Goal: Book appointment/travel/reservation

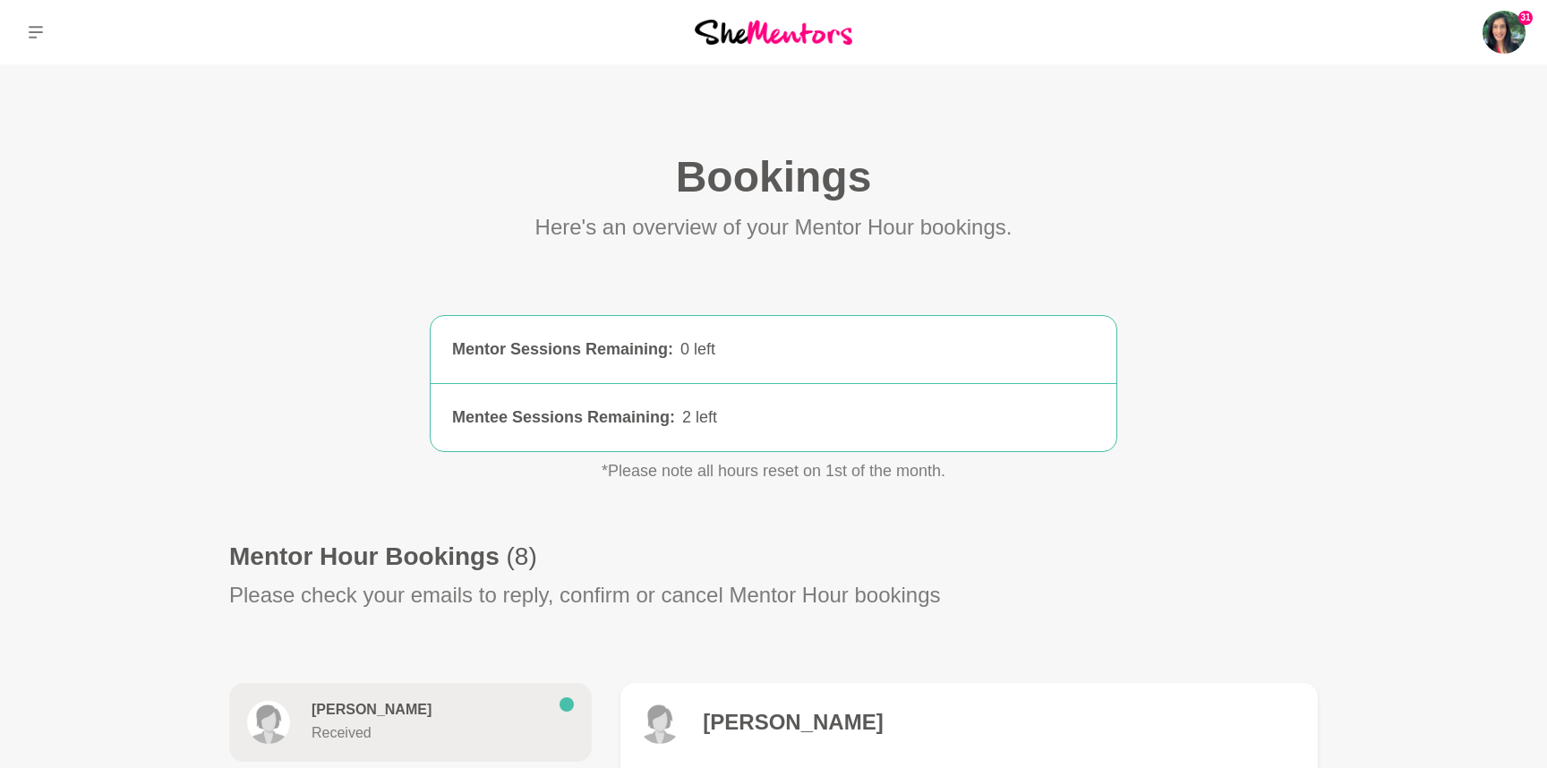
click at [776, 31] on img at bounding box center [774, 32] width 158 height 24
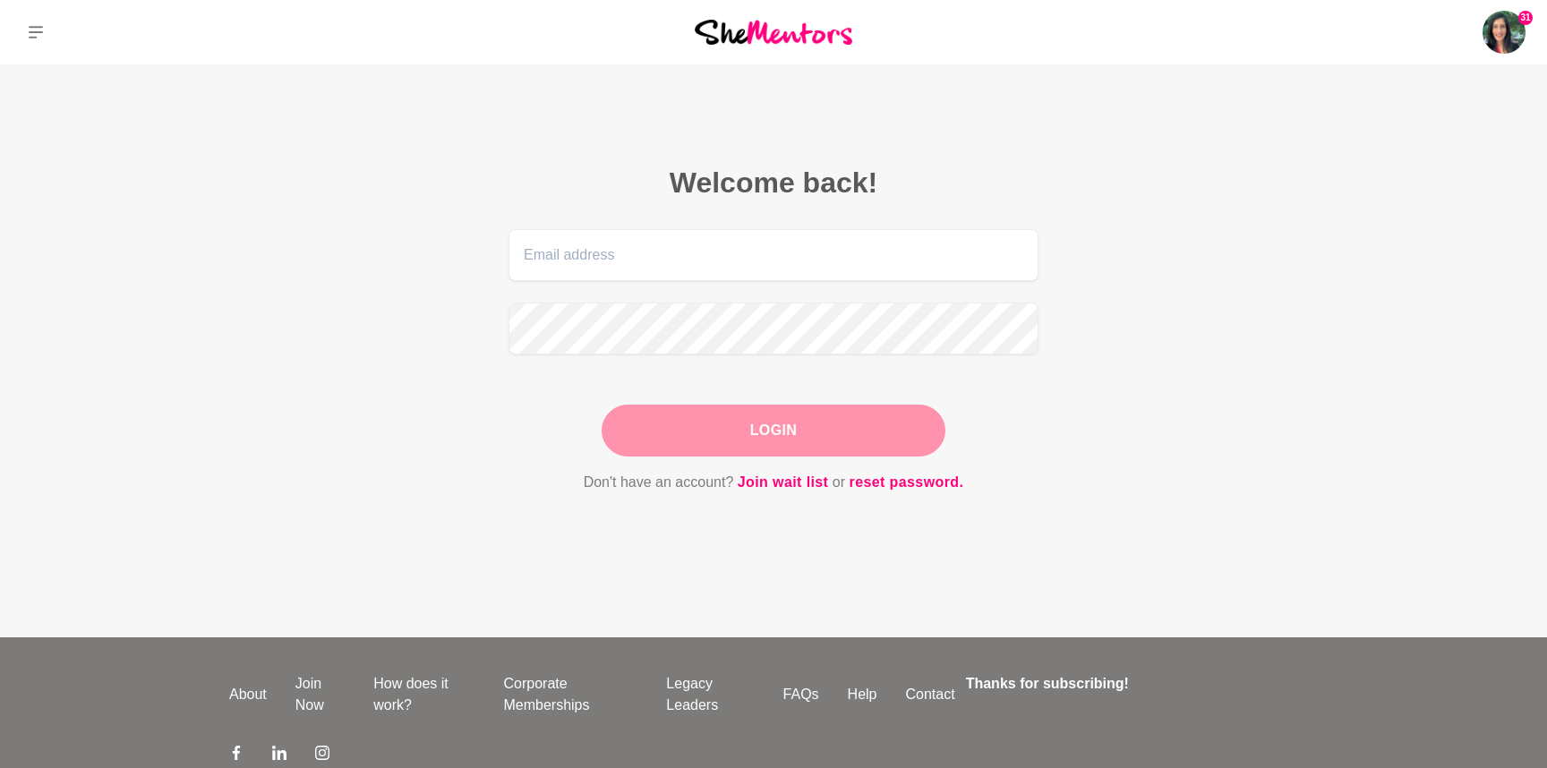
click at [694, 467] on form "Login Don't have an account? Join wait list or reset password." at bounding box center [773, 361] width 530 height 265
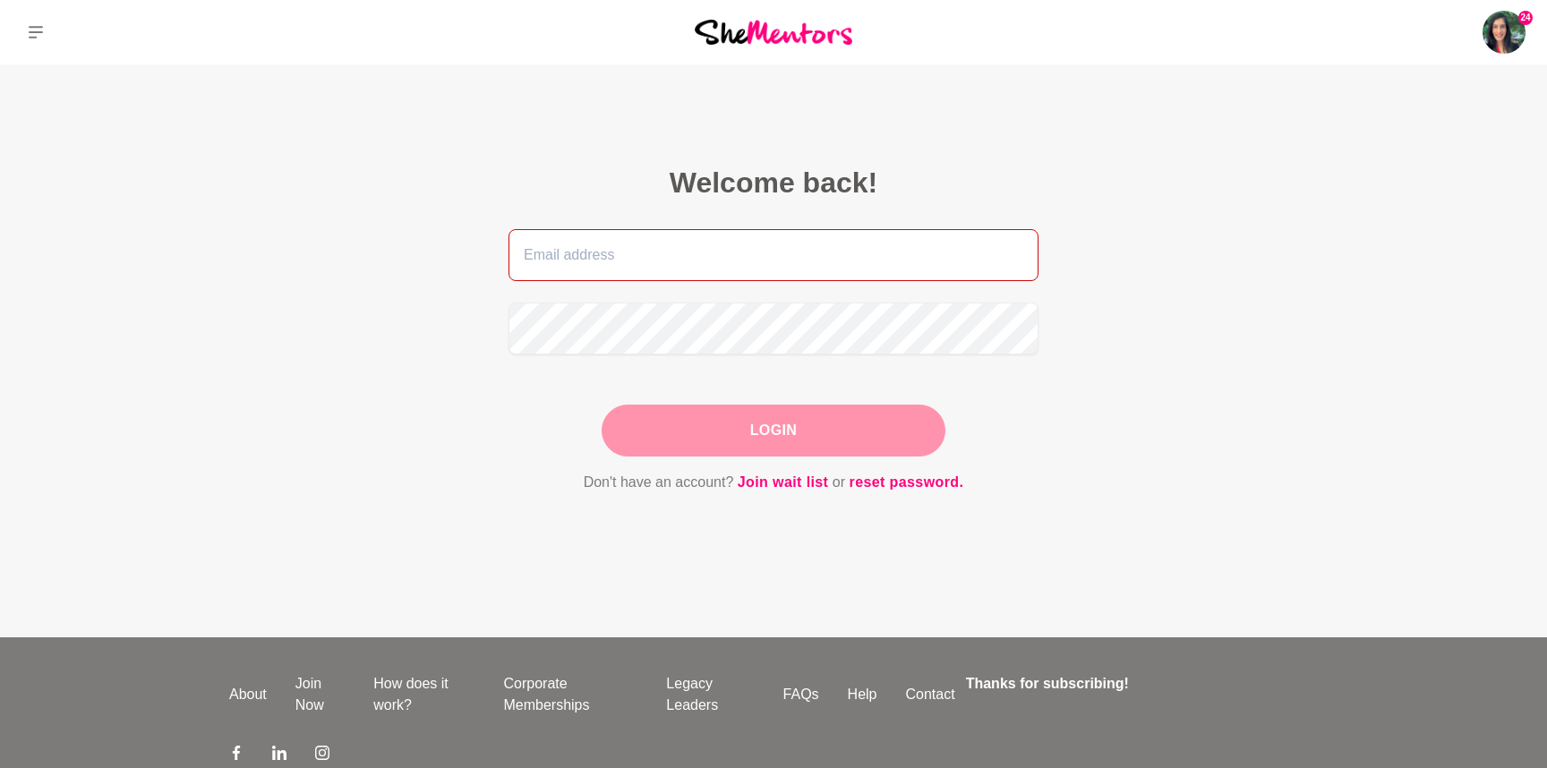
click at [660, 248] on input "email" at bounding box center [773, 255] width 530 height 52
type input "[EMAIL_ADDRESS][PERSON_NAME][DOMAIN_NAME]"
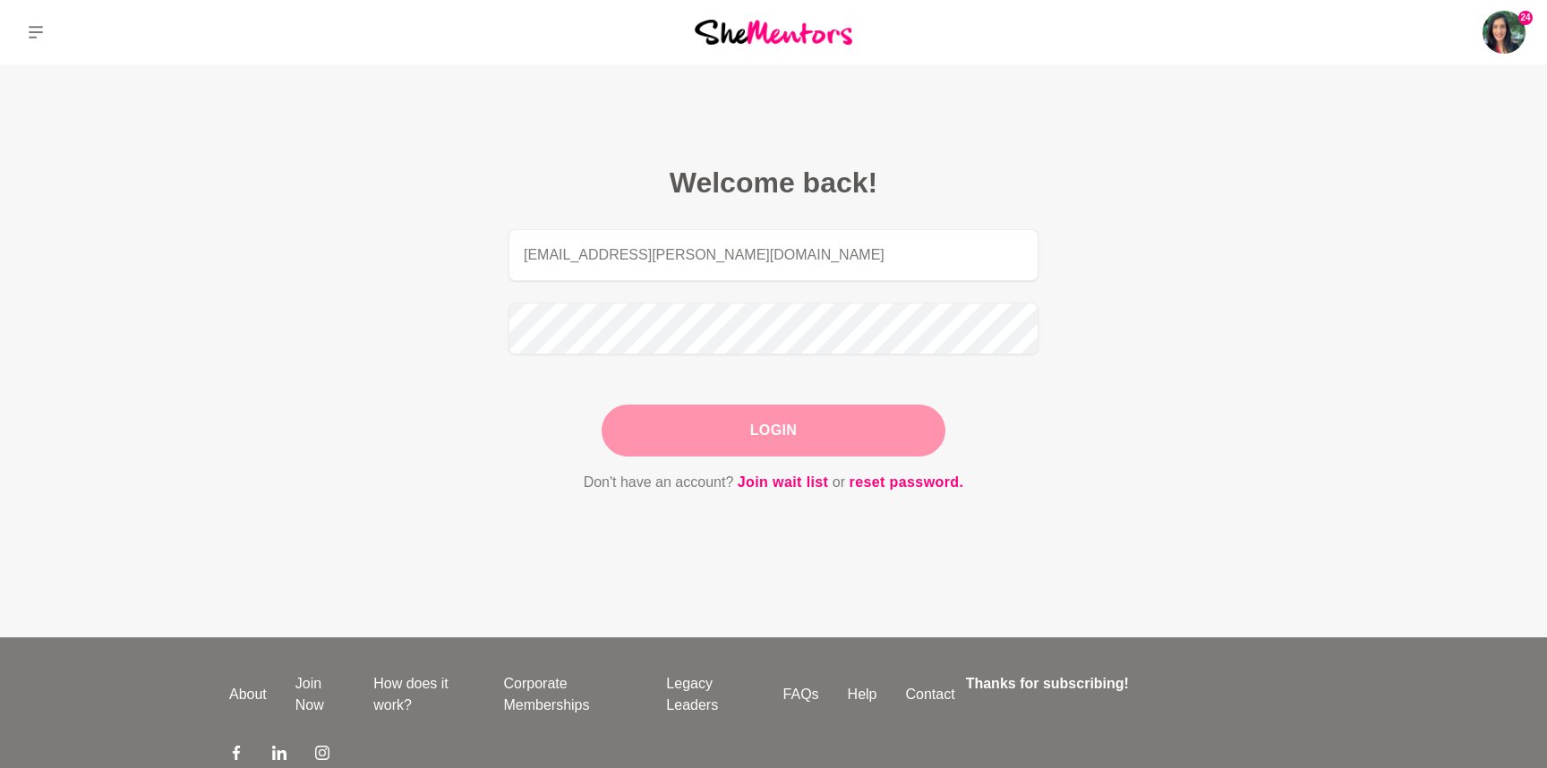
click at [701, 423] on button "Login" at bounding box center [774, 431] width 344 height 52
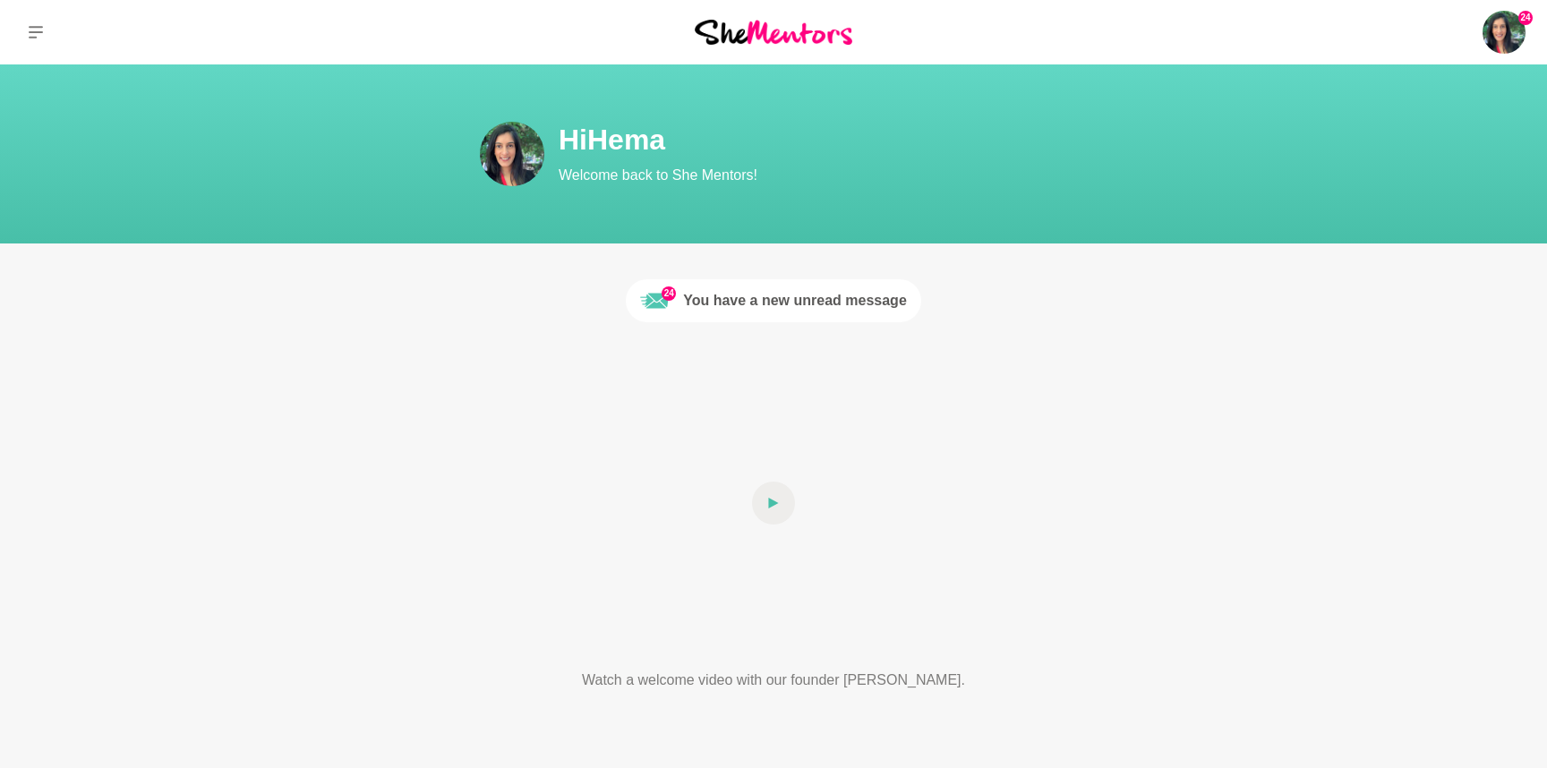
click at [762, 306] on div "You have a new unread message" at bounding box center [795, 300] width 224 height 21
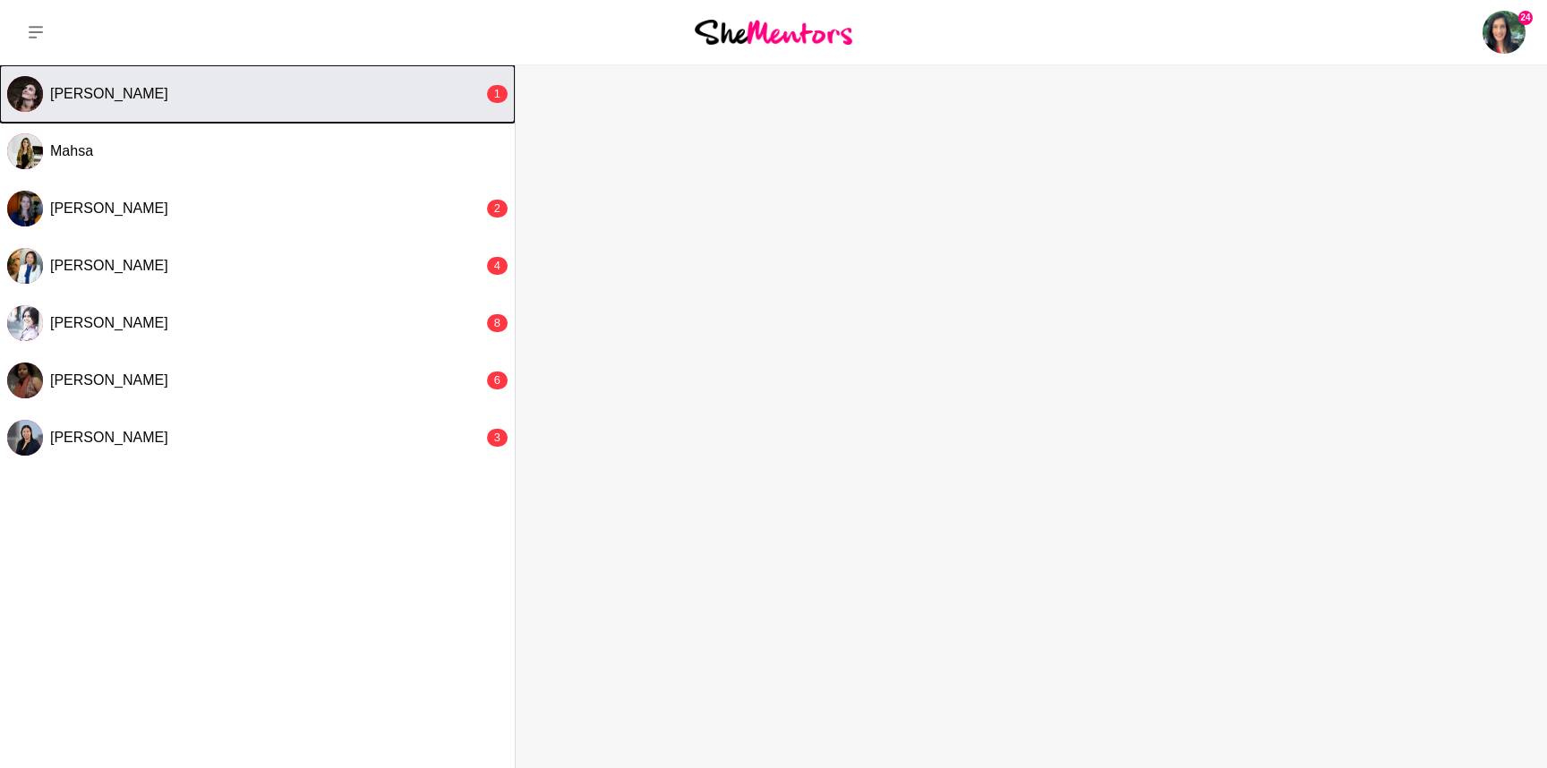
click at [294, 93] on div "[PERSON_NAME]" at bounding box center [266, 94] width 433 height 18
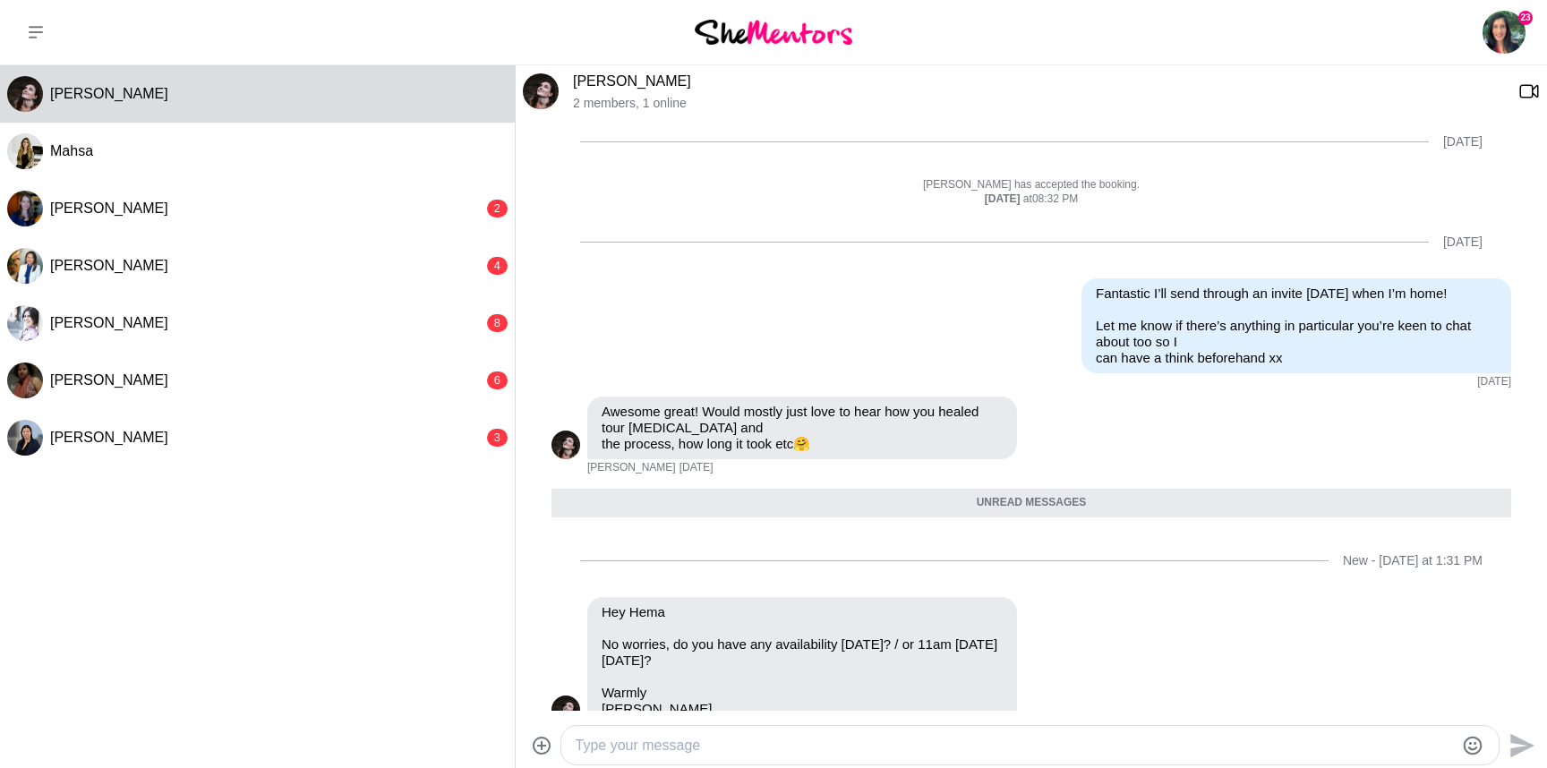
scroll to position [2072, 0]
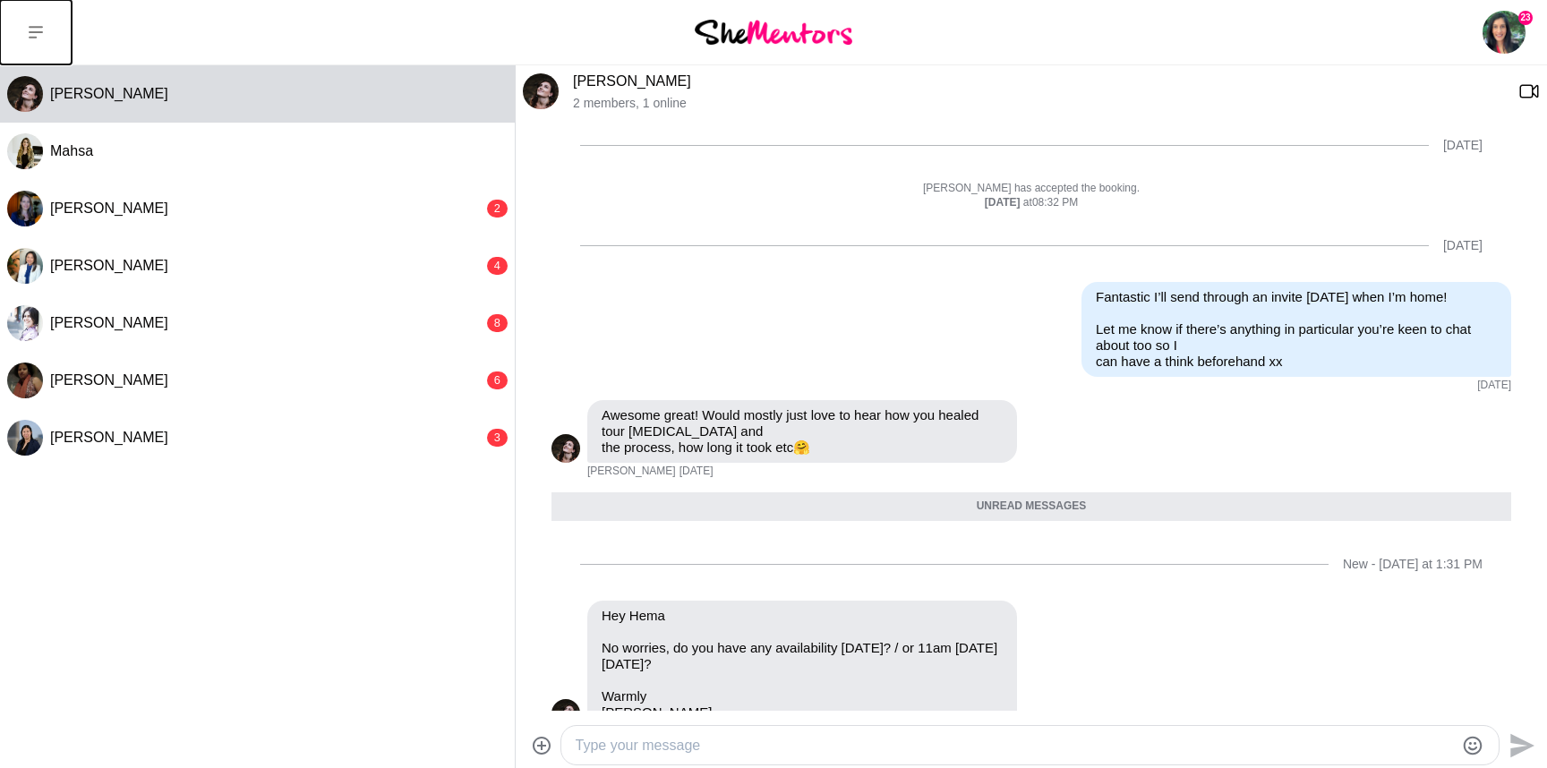
click at [48, 30] on button at bounding box center [36, 32] width 72 height 64
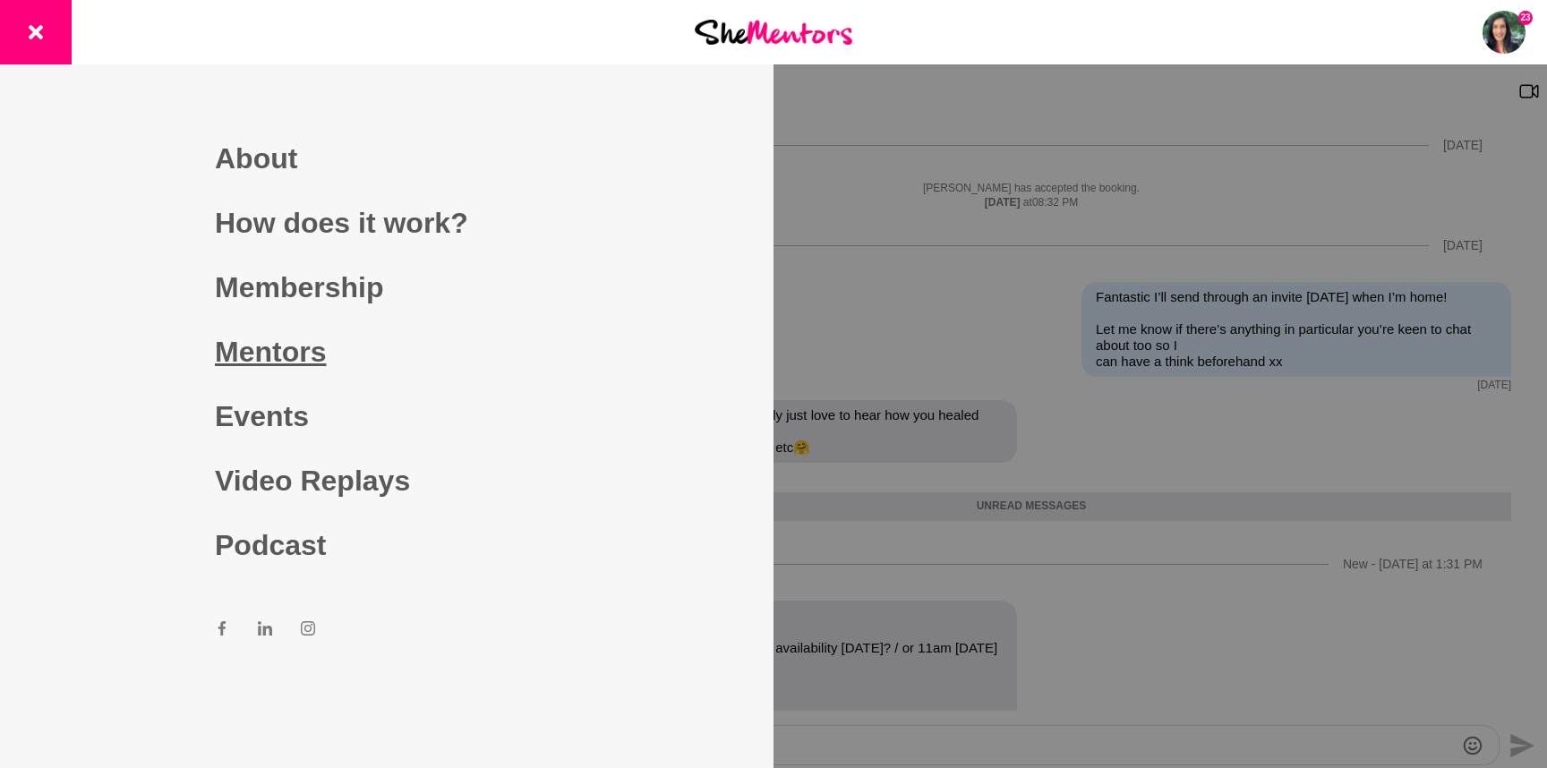
click at [273, 358] on link "Mentors" at bounding box center [387, 352] width 344 height 64
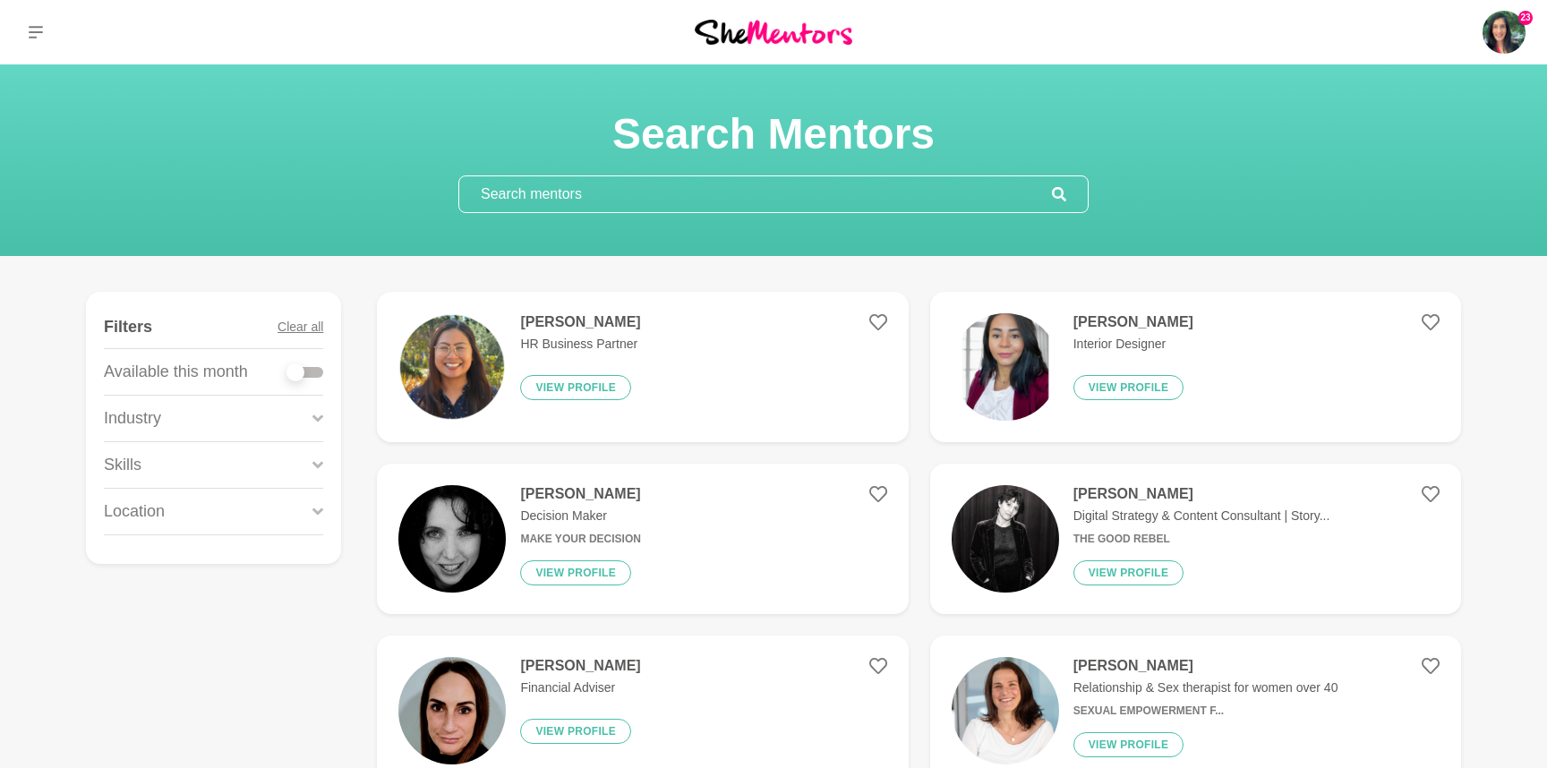
click at [704, 182] on input "text" at bounding box center [755, 194] width 593 height 36
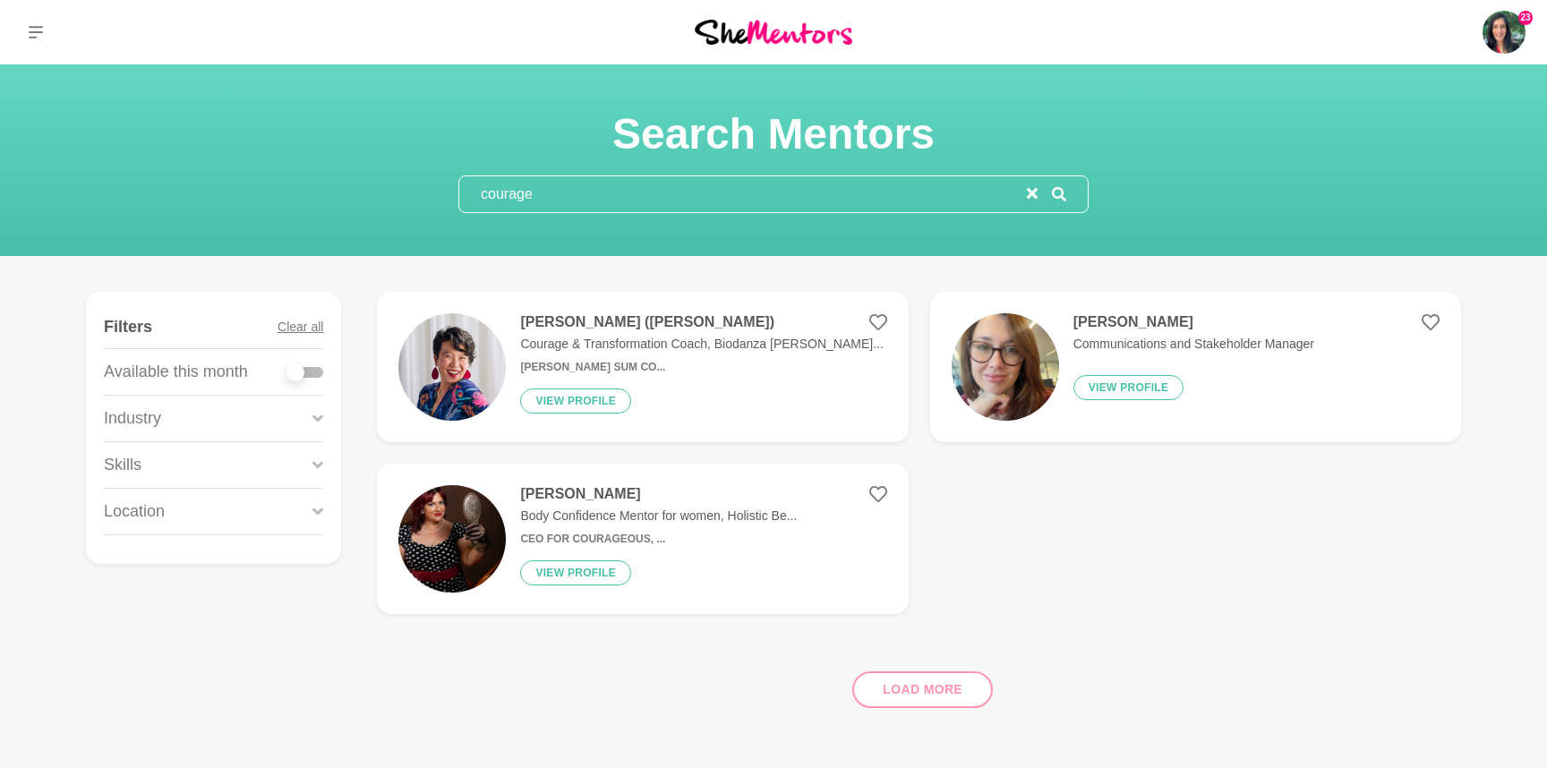
type input "courage"
click at [584, 339] on p "Courage & Transformation Coach, Biodanza [PERSON_NAME]..." at bounding box center [701, 344] width 363 height 19
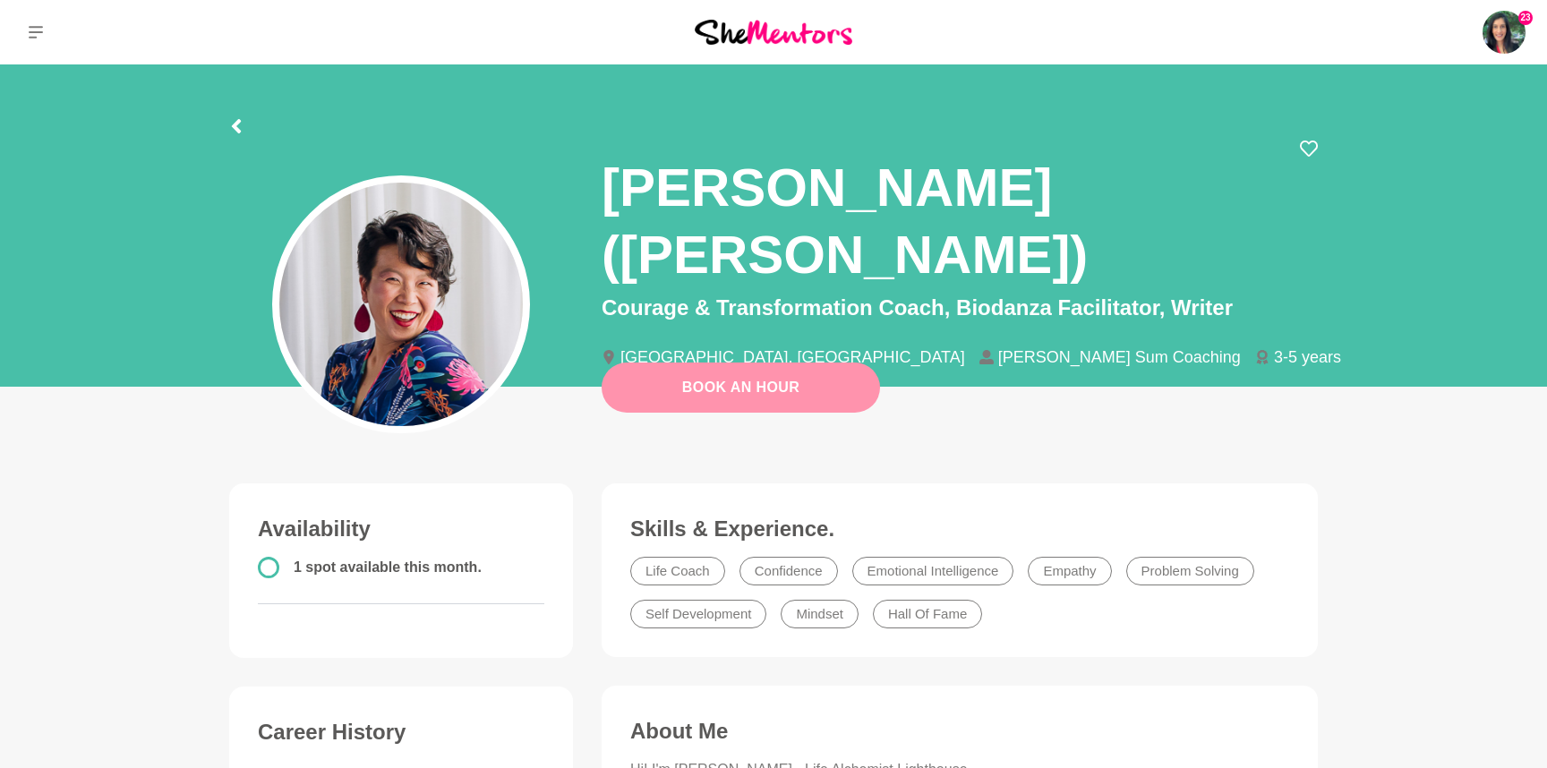
click at [756, 377] on link "Book An Hour" at bounding box center [741, 388] width 278 height 50
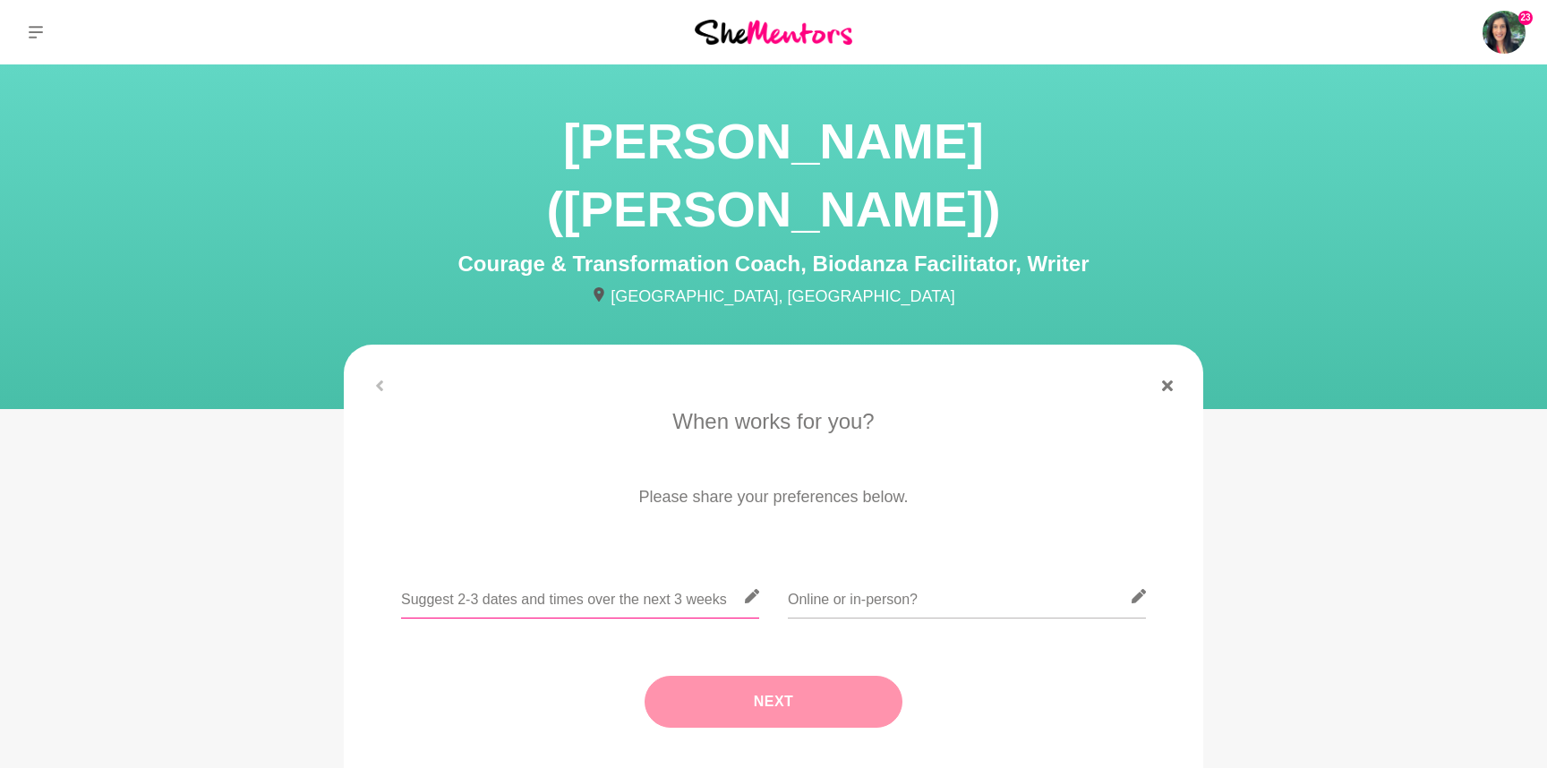
click at [524, 575] on input "text" at bounding box center [580, 597] width 358 height 44
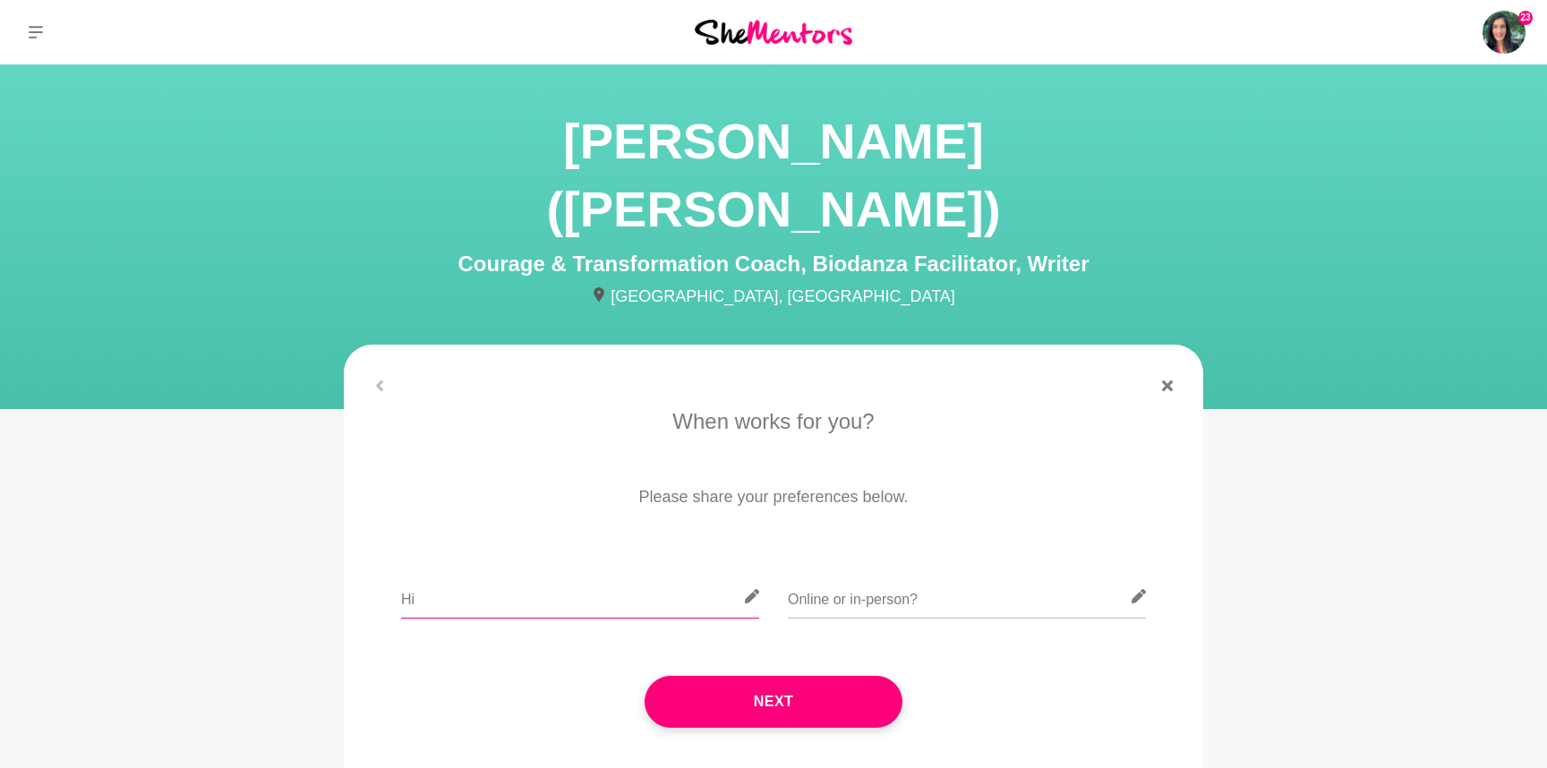
type input "H"
type input "T"
type input "[DATE] or [DATE]"
click at [906, 575] on input "text" at bounding box center [967, 597] width 358 height 44
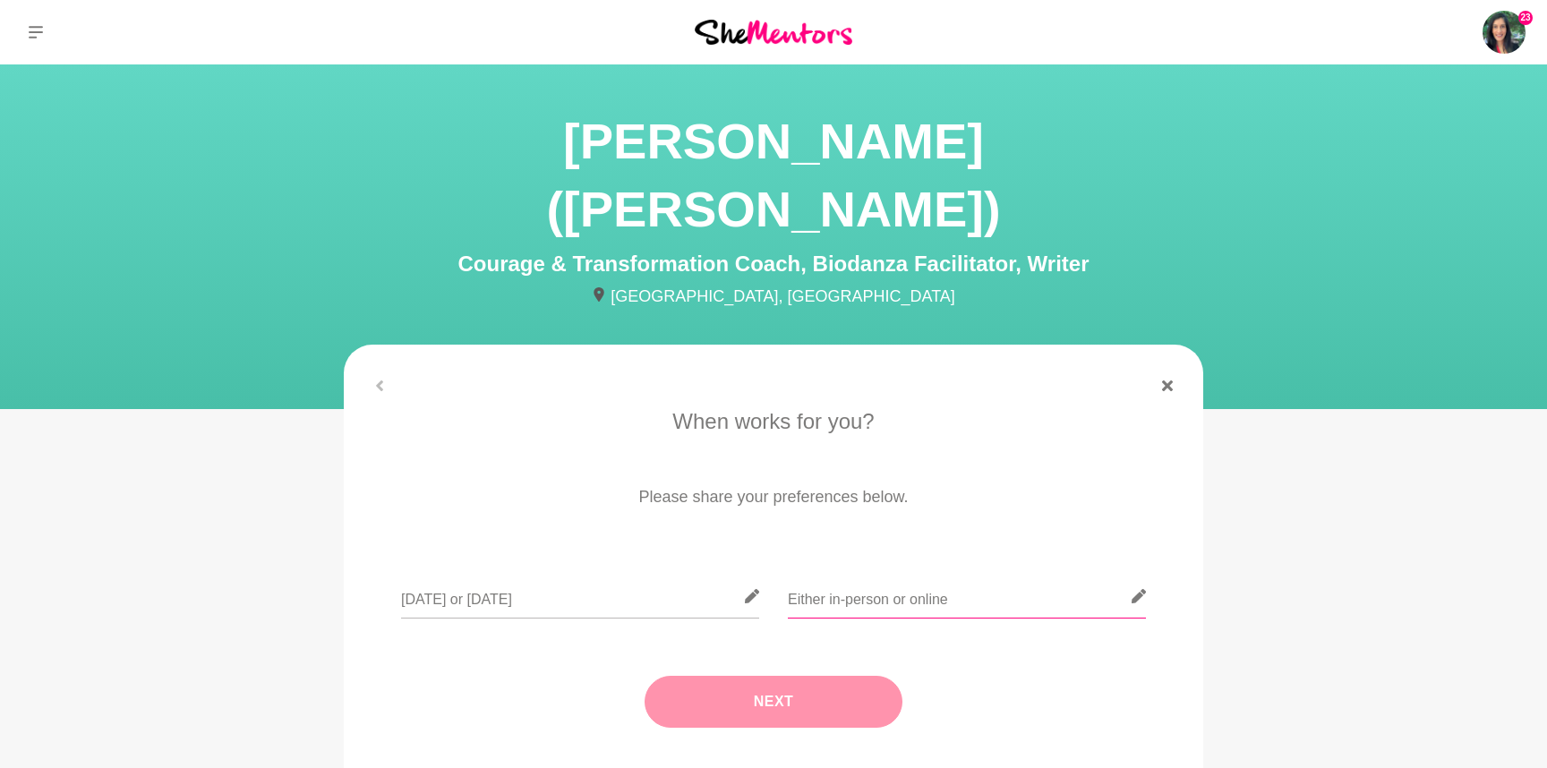
type input "Either in-person or online"
click at [834, 676] on button "Next" at bounding box center [774, 702] width 258 height 52
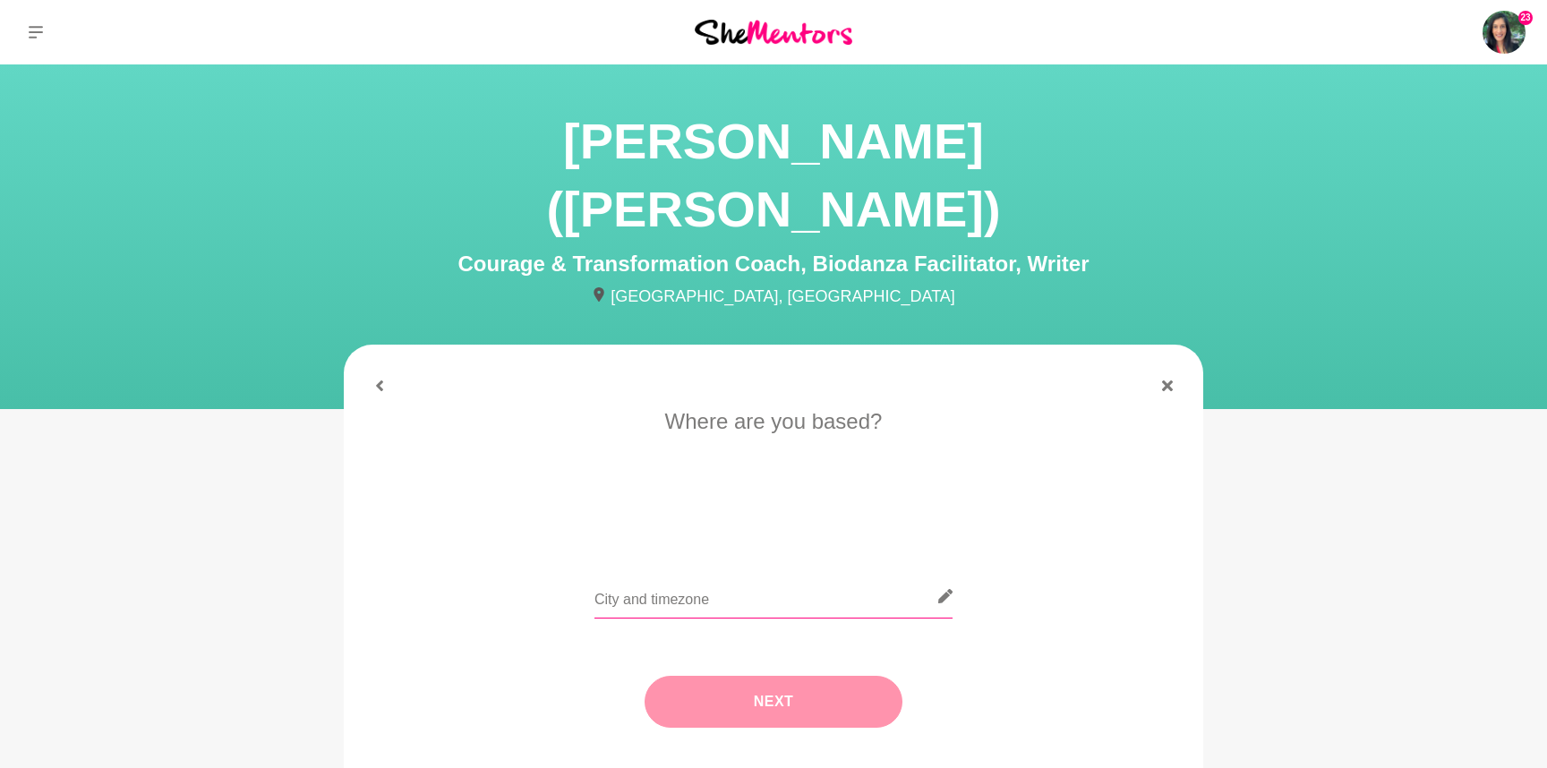
click at [739, 575] on input "text" at bounding box center [773, 597] width 358 height 44
type input "[GEOGRAPHIC_DATA]"
click at [738, 676] on button "Next" at bounding box center [774, 702] width 258 height 52
click at [607, 507] on li "Let's do coffee" at bounding box center [584, 521] width 117 height 29
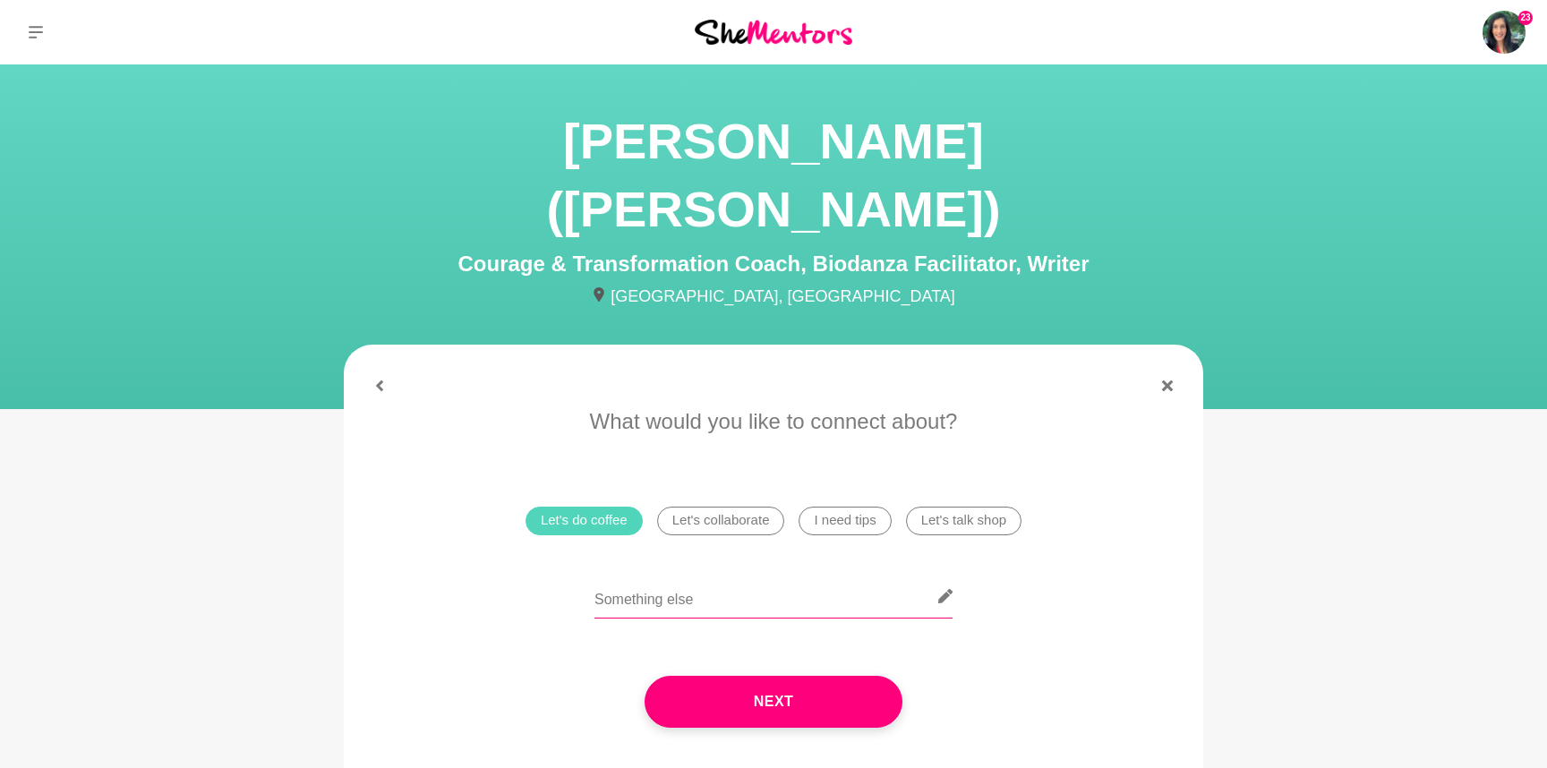
click at [637, 575] on input "text" at bounding box center [773, 597] width 358 height 44
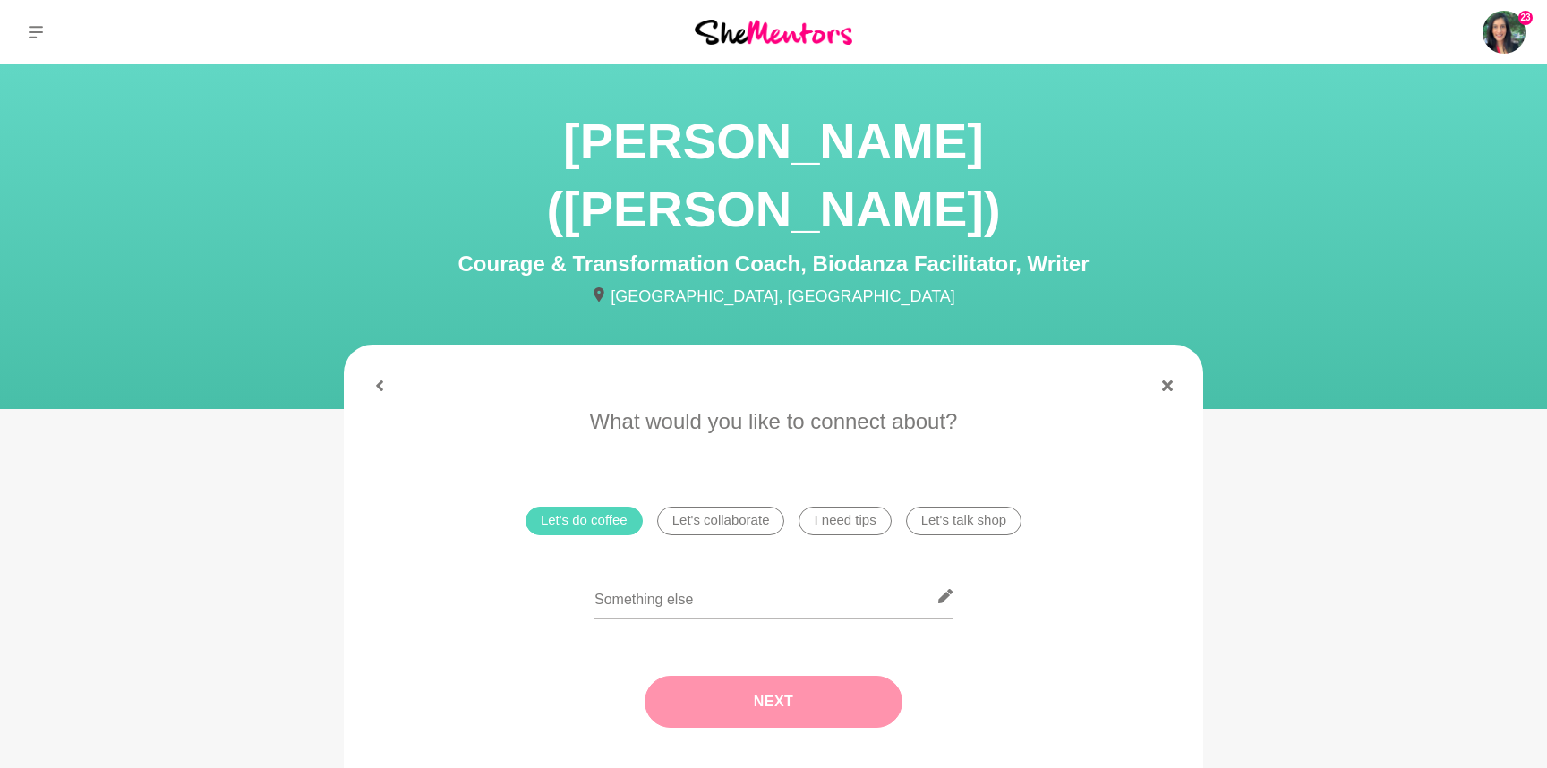
click at [719, 676] on button "Next" at bounding box center [774, 702] width 258 height 52
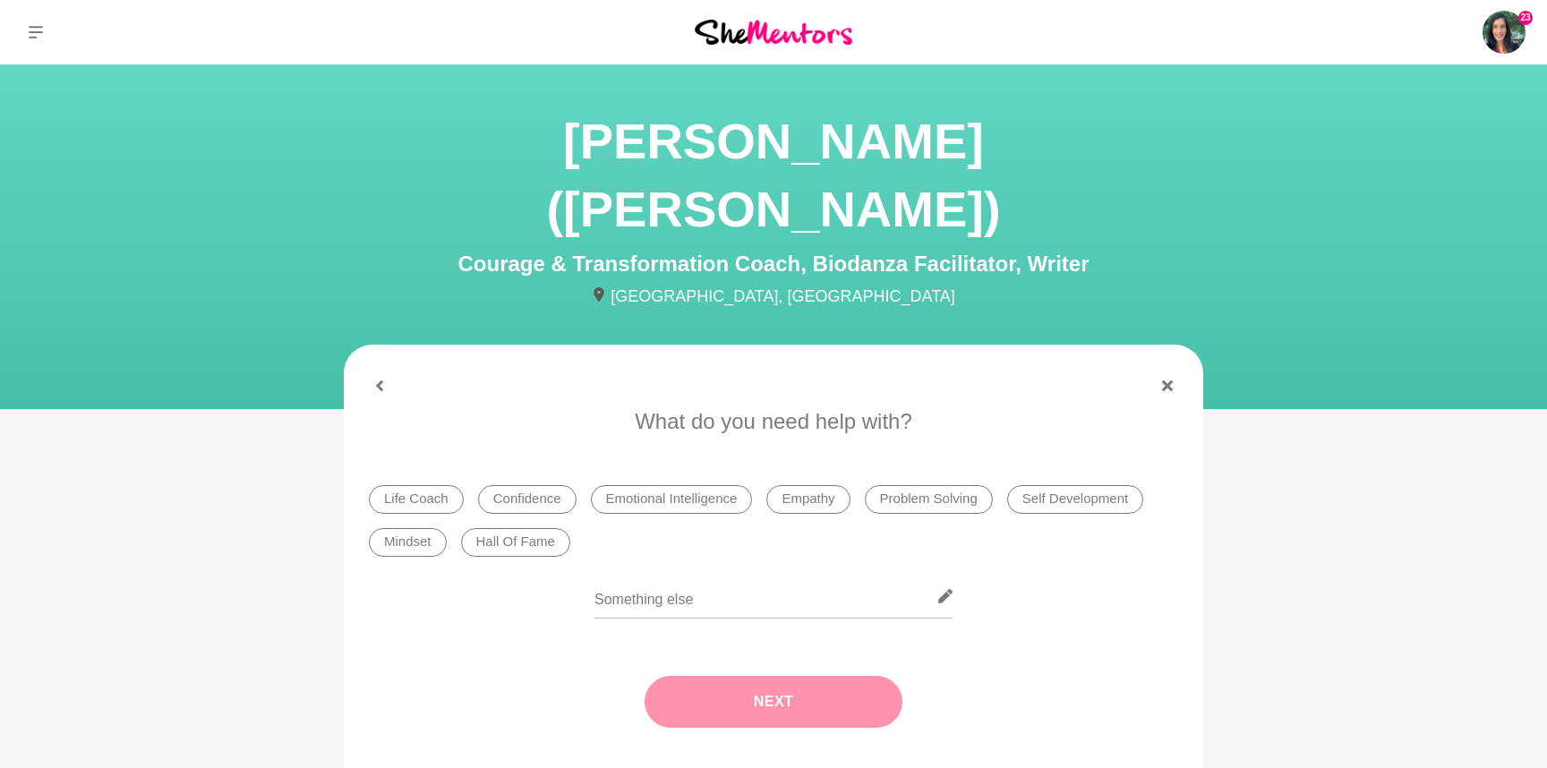
click at [504, 485] on li "Confidence" at bounding box center [527, 499] width 98 height 29
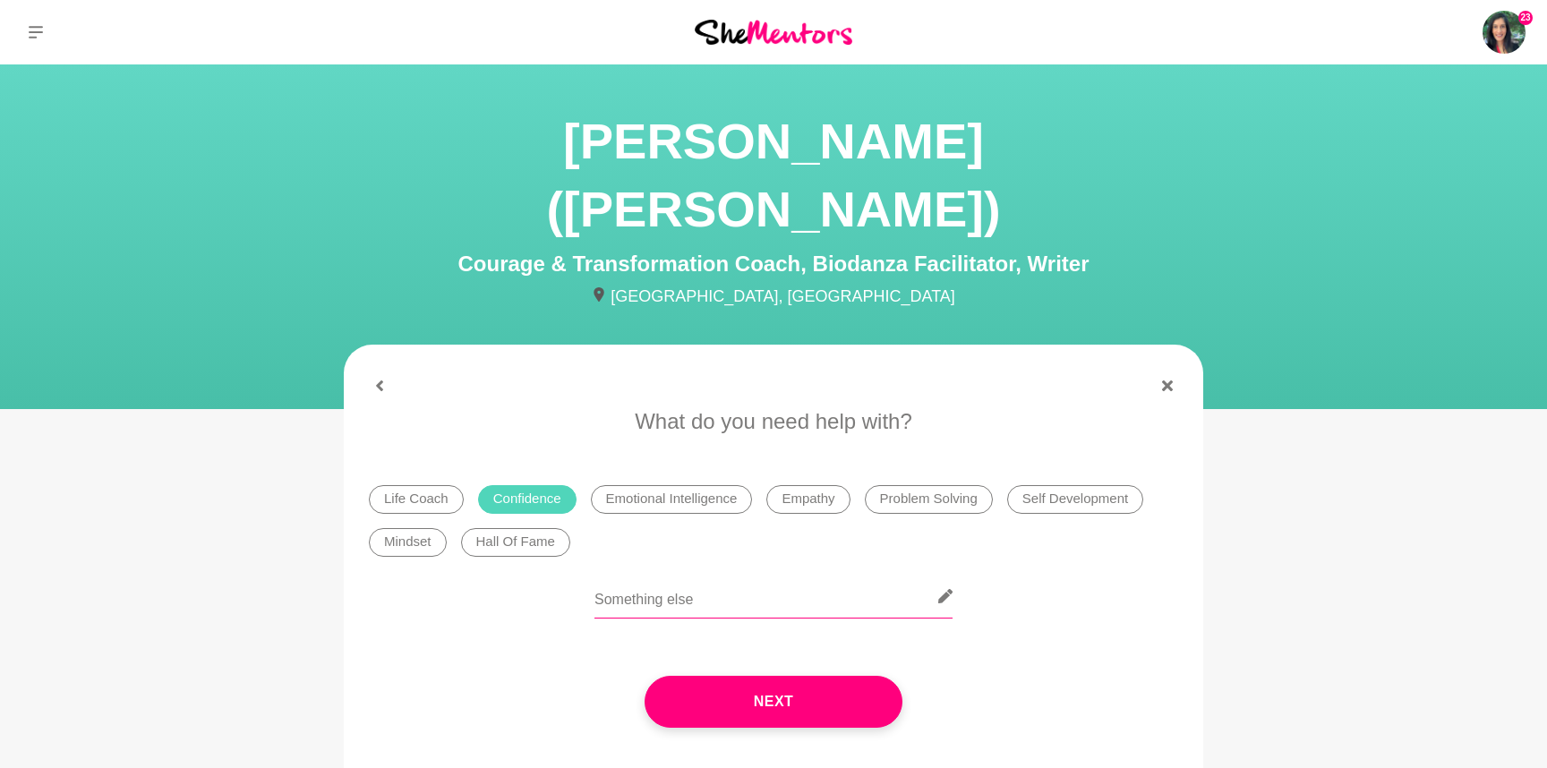
click at [775, 575] on input "text" at bounding box center [773, 597] width 358 height 44
drag, startPoint x: 854, startPoint y: 535, endPoint x: 977, endPoint y: 539, distance: 122.7
click at [977, 575] on div "Hi [PERSON_NAME], keen to connect and hear more about your tips on building a c…" at bounding box center [773, 607] width 809 height 65
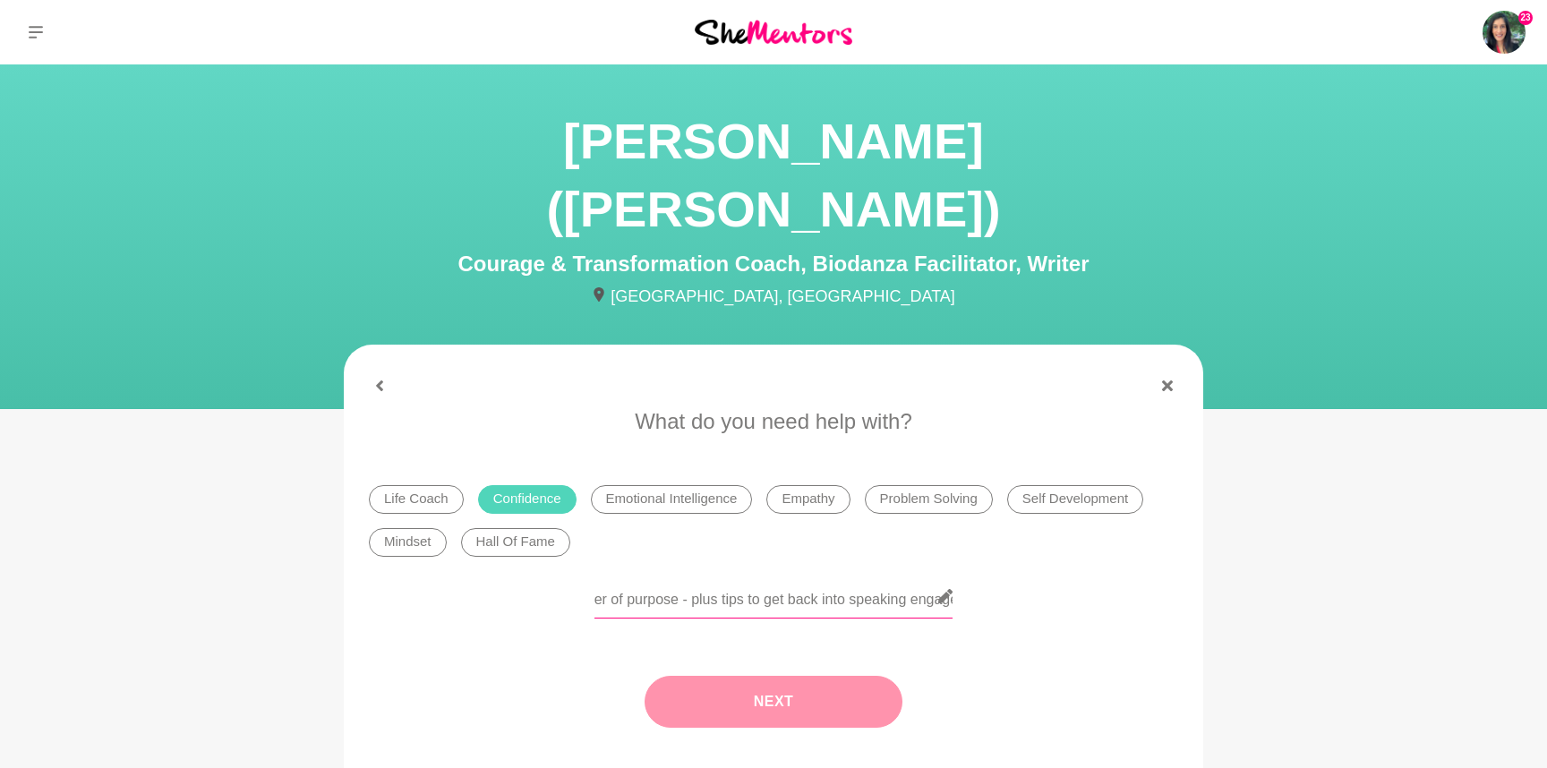
type input "Hi [PERSON_NAME], keen to connect and hear more about your tips on building a c…"
click at [787, 676] on button "Next" at bounding box center [774, 702] width 258 height 52
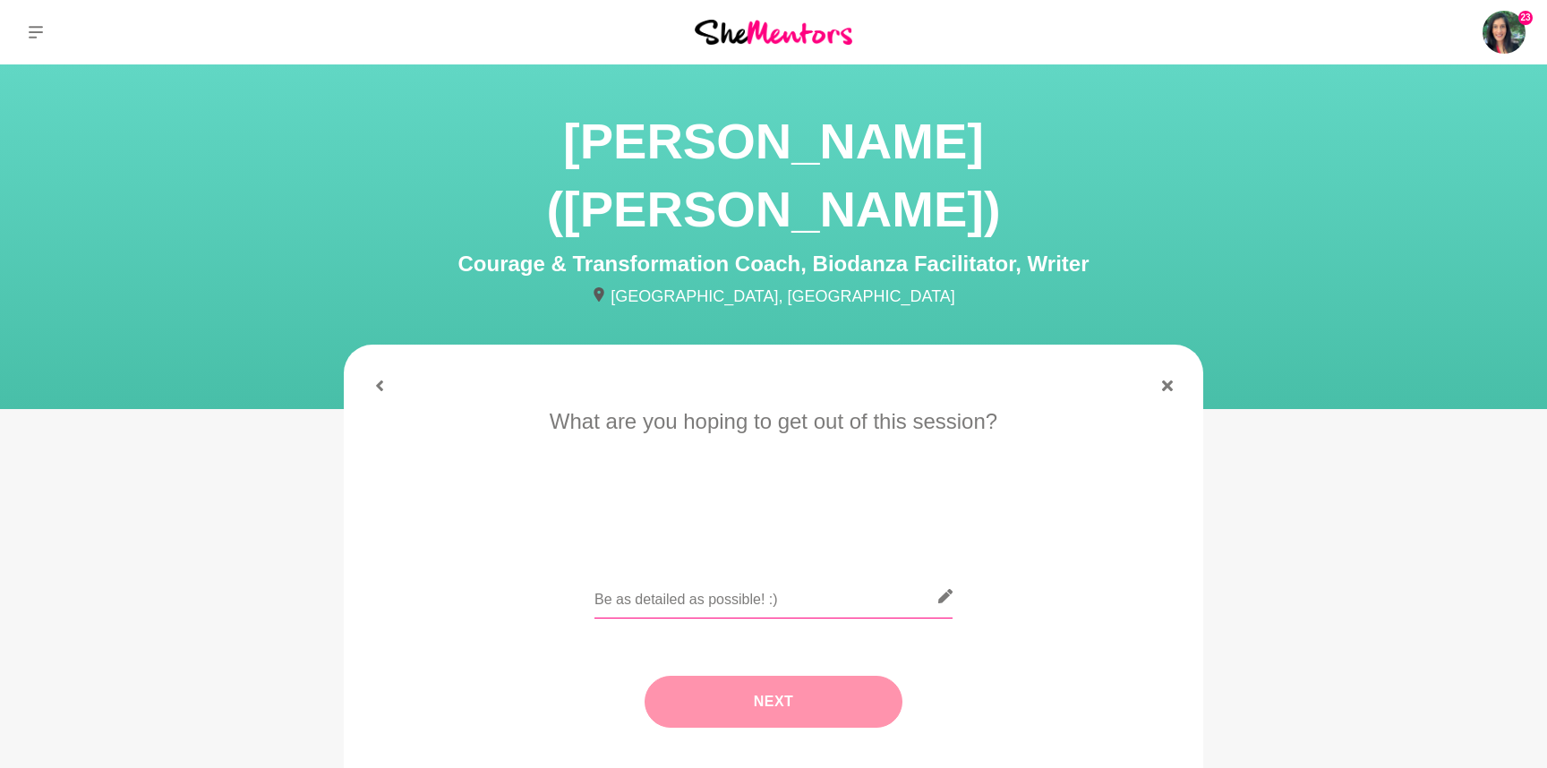
click at [765, 575] on input "text" at bounding box center [773, 597] width 358 height 44
type input "Please see earlier response :-)"
click at [786, 676] on button "Next" at bounding box center [774, 702] width 258 height 52
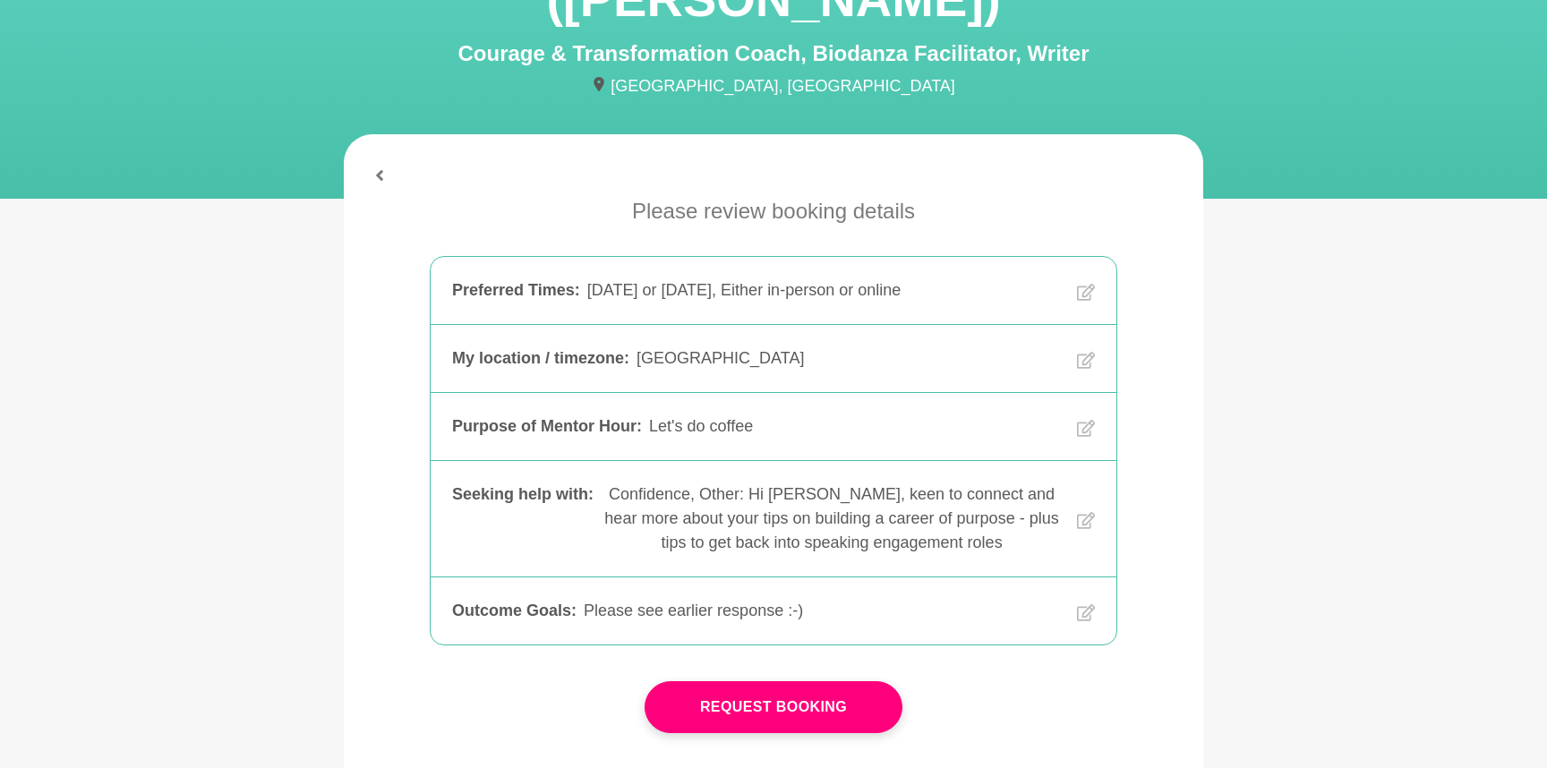
scroll to position [222, 0]
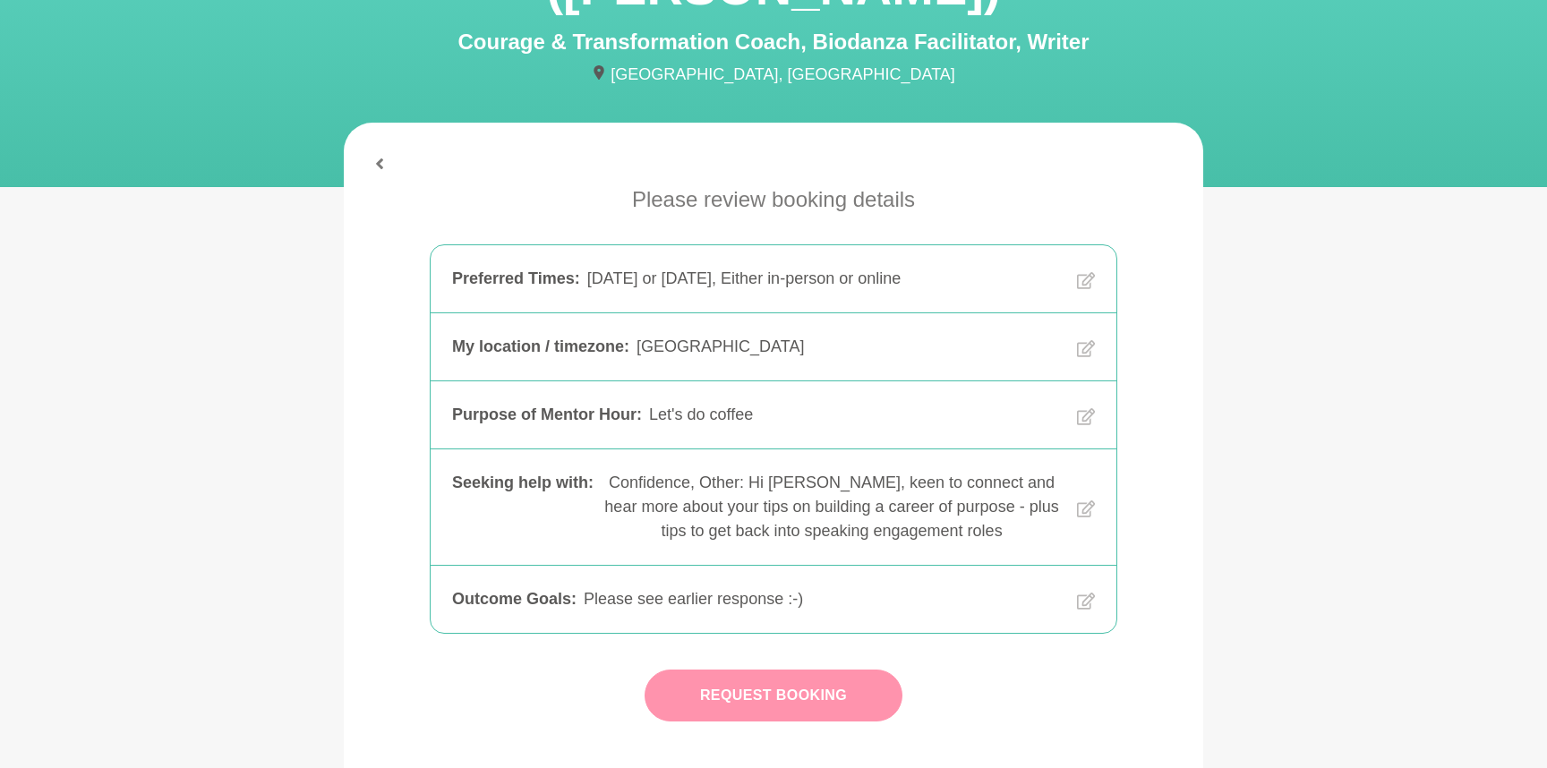
click at [782, 670] on button "Request Booking" at bounding box center [774, 696] width 258 height 52
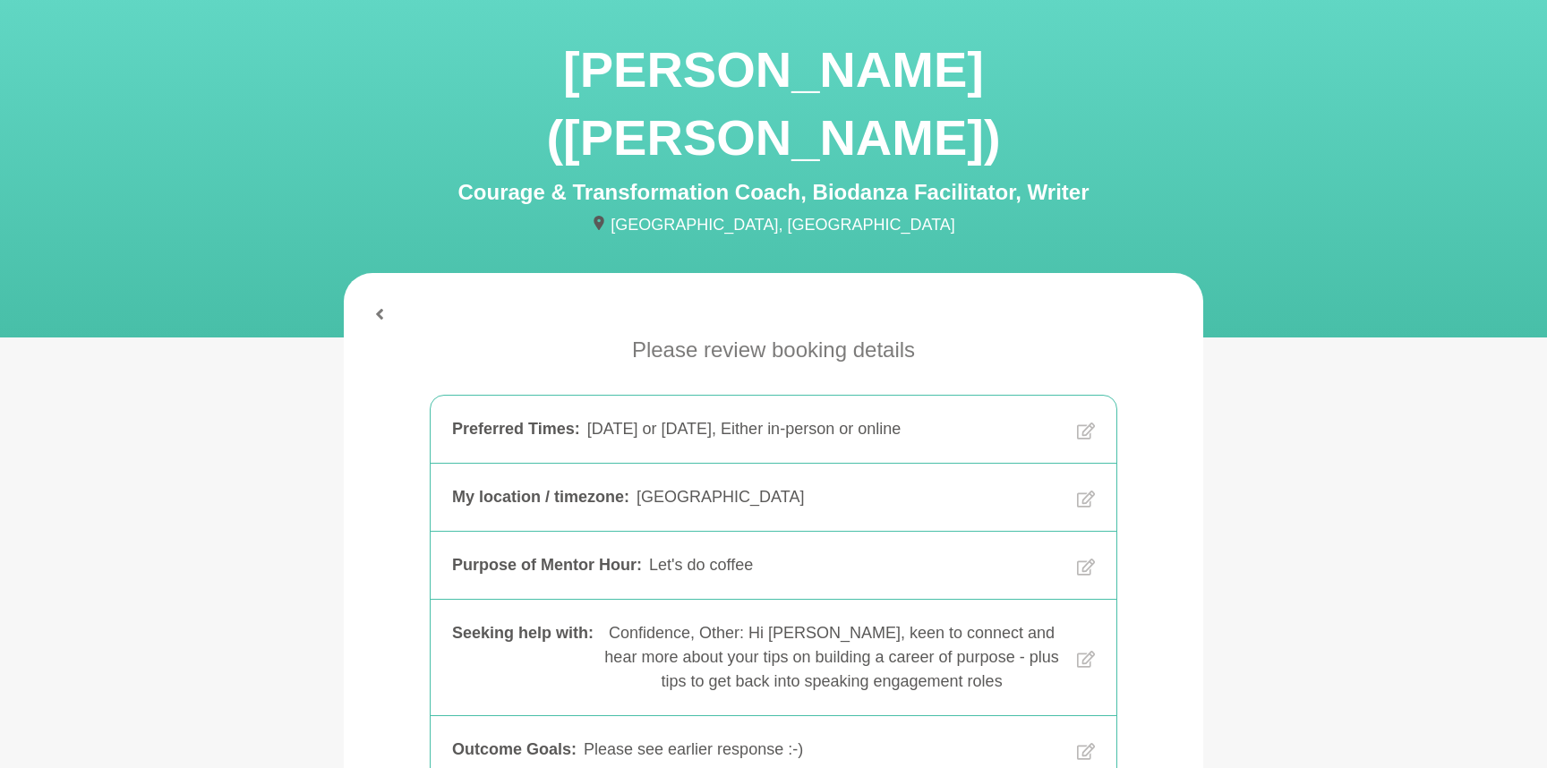
scroll to position [61, 0]
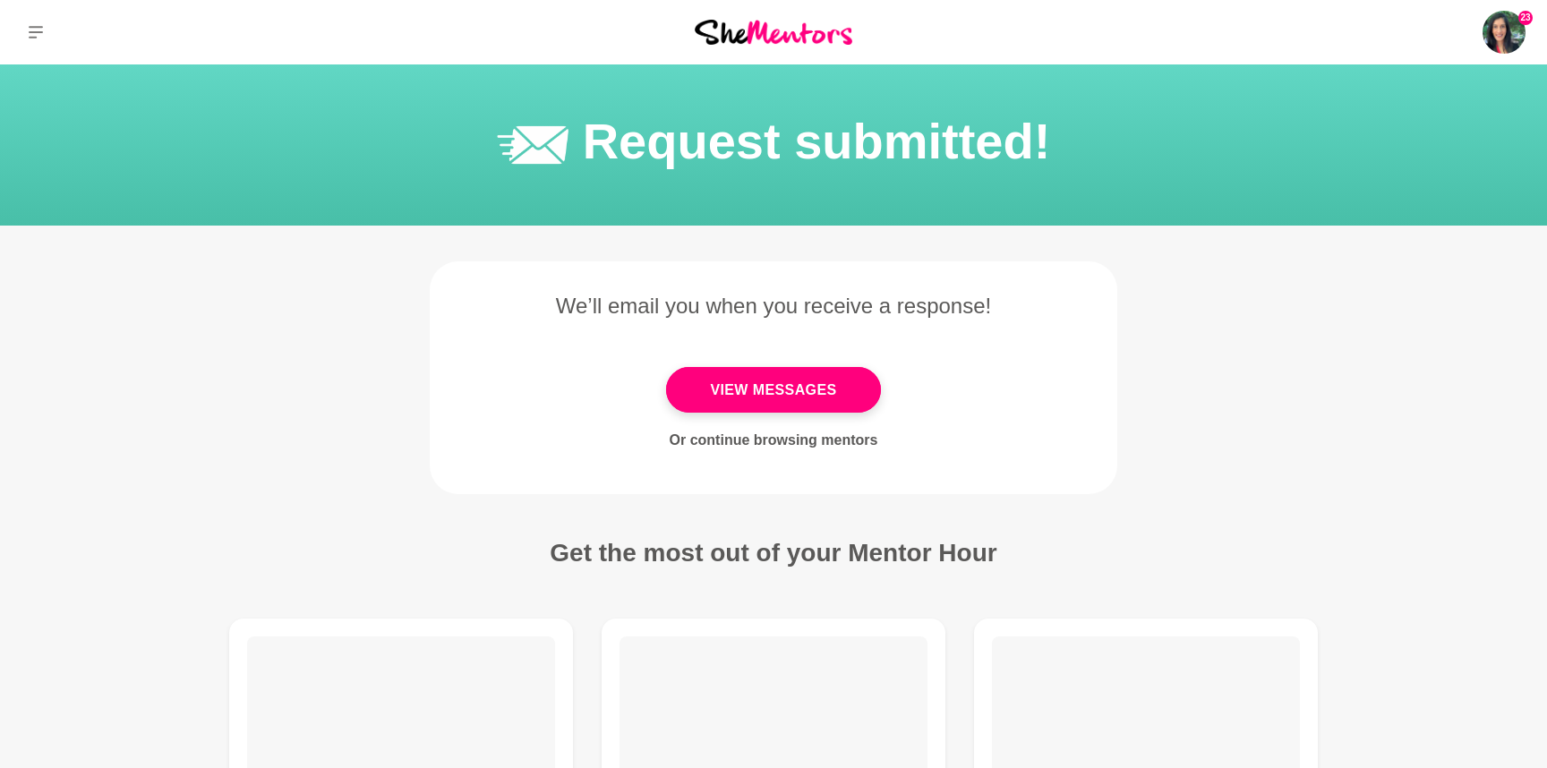
scroll to position [12, 0]
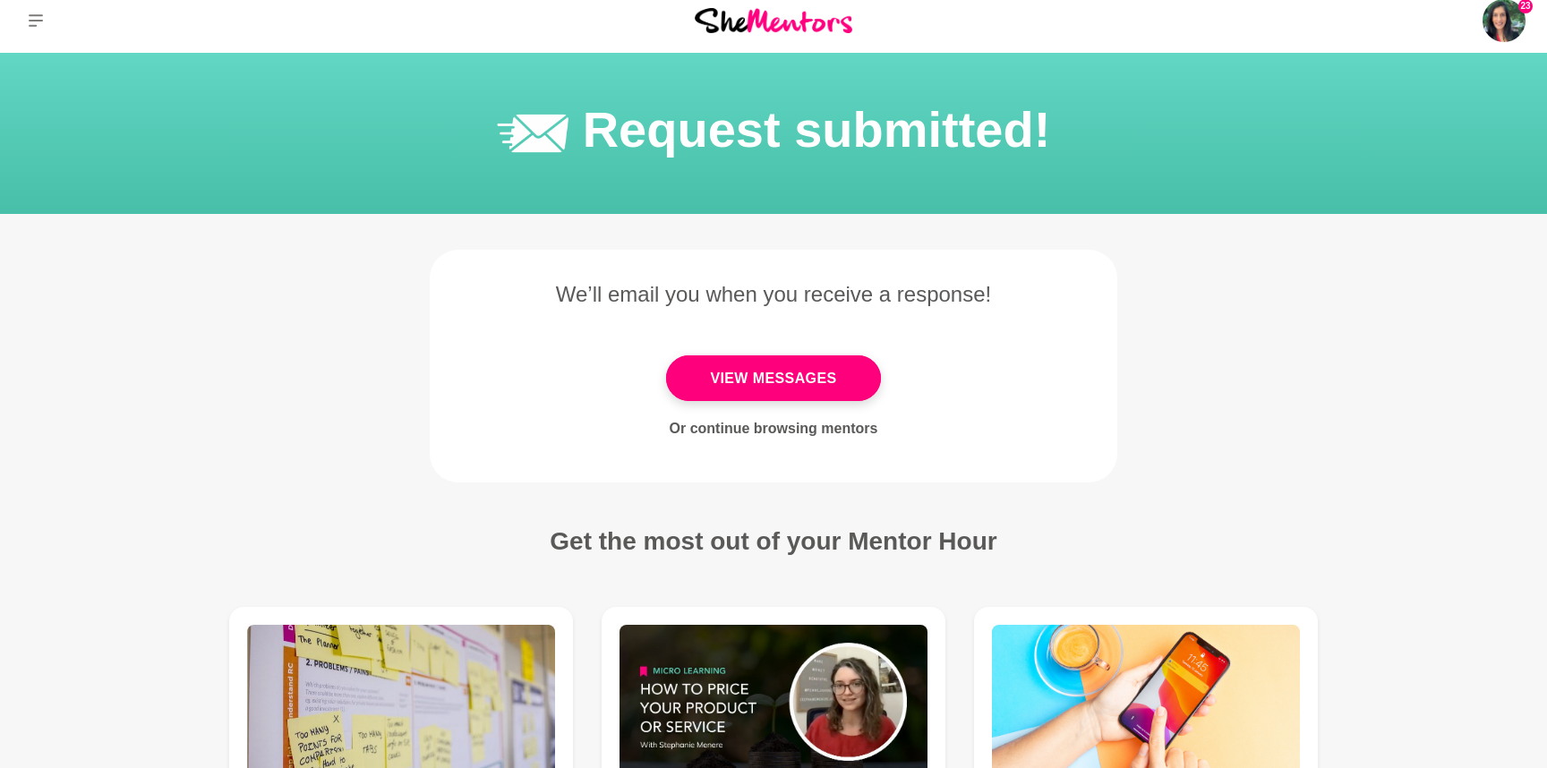
click at [732, 12] on img at bounding box center [774, 20] width 158 height 24
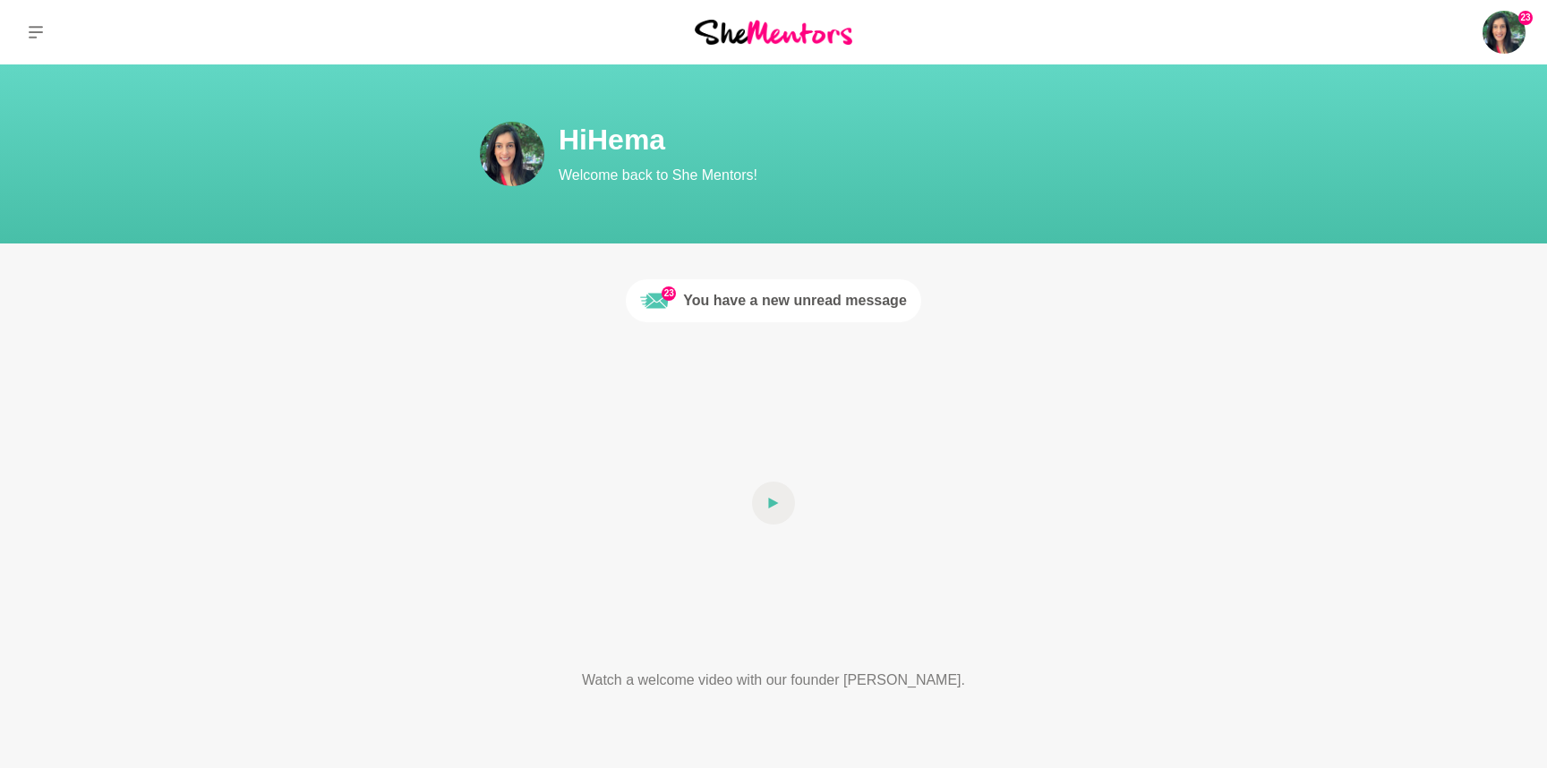
click at [749, 26] on img at bounding box center [774, 32] width 158 height 24
click at [35, 32] on icon at bounding box center [36, 32] width 14 height 13
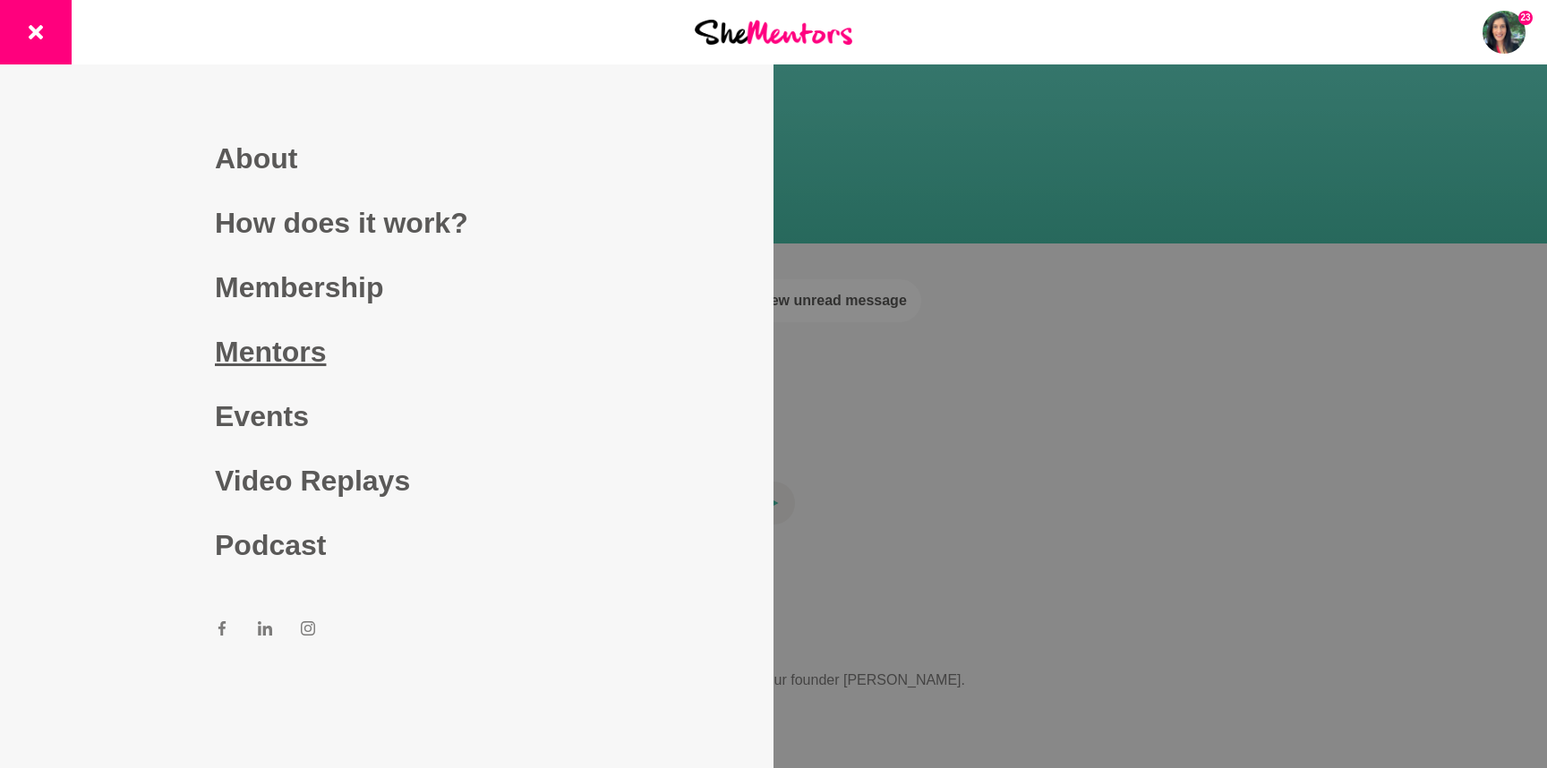
click at [255, 339] on link "Mentors" at bounding box center [387, 352] width 344 height 64
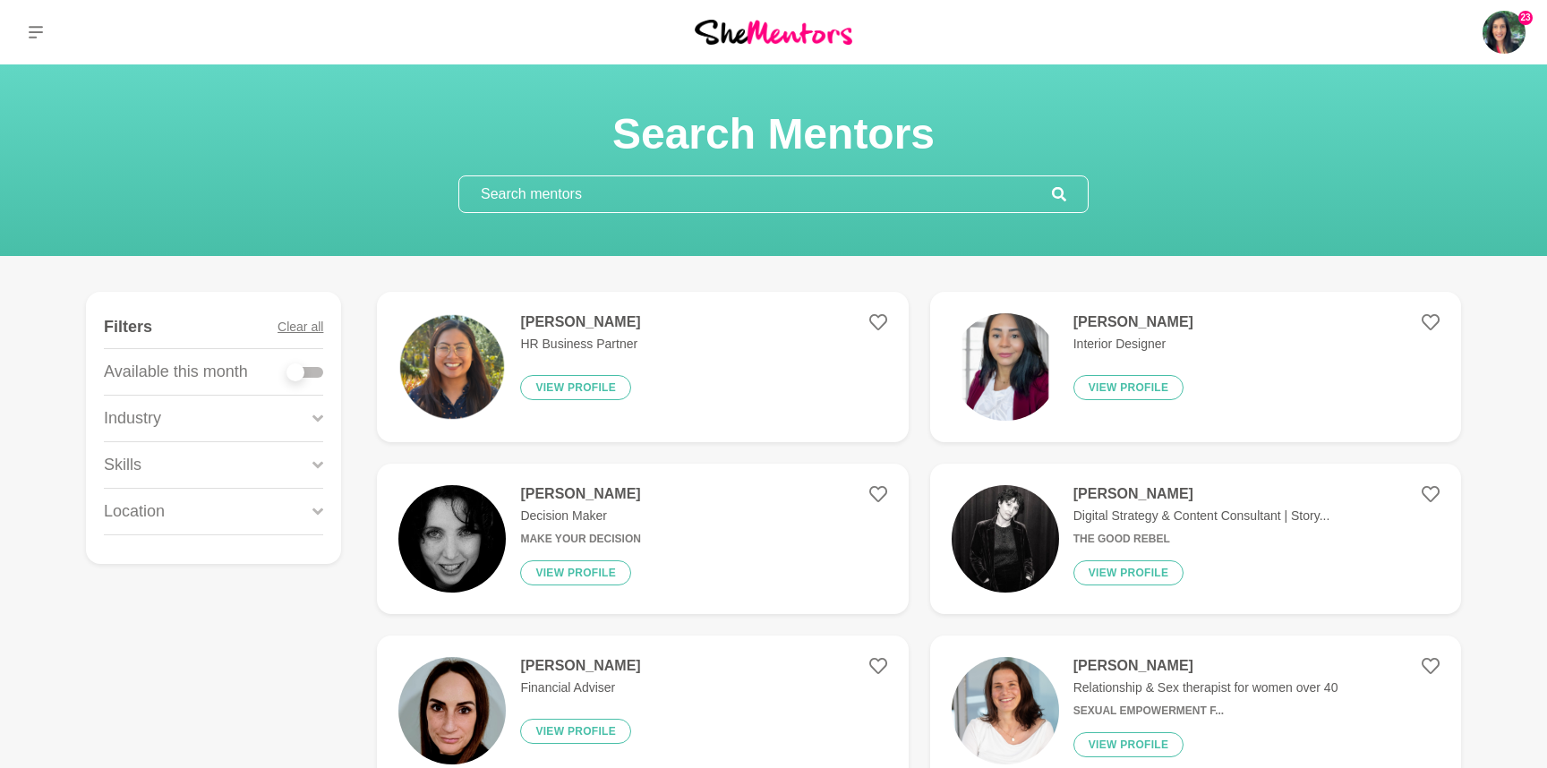
click at [598, 189] on input "text" at bounding box center [755, 194] width 593 height 36
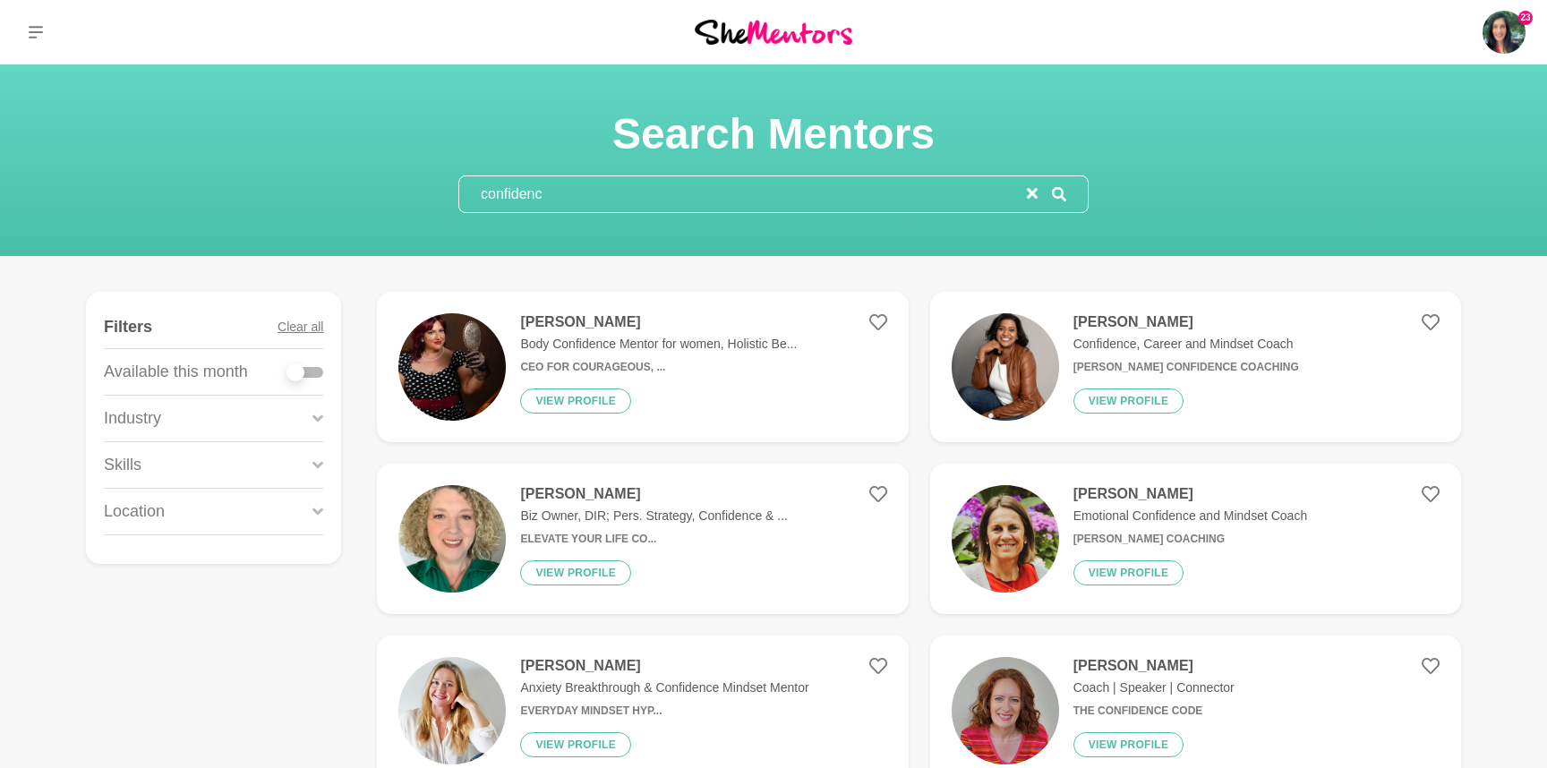
type input "confidence"
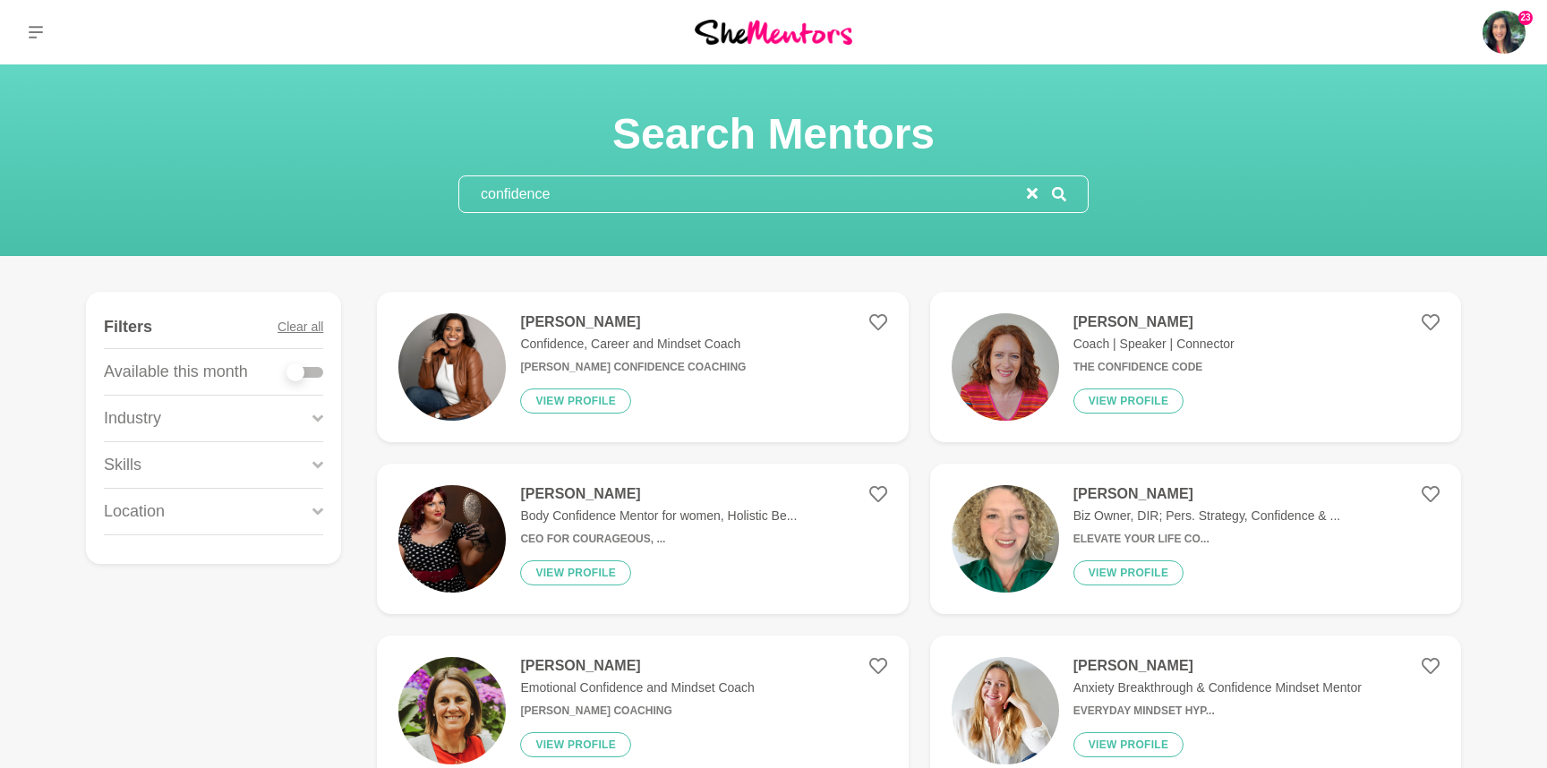
drag, startPoint x: 564, startPoint y: 199, endPoint x: 320, endPoint y: 168, distance: 246.3
click at [320, 168] on div "Search Mentors confidence" at bounding box center [773, 160] width 1504 height 106
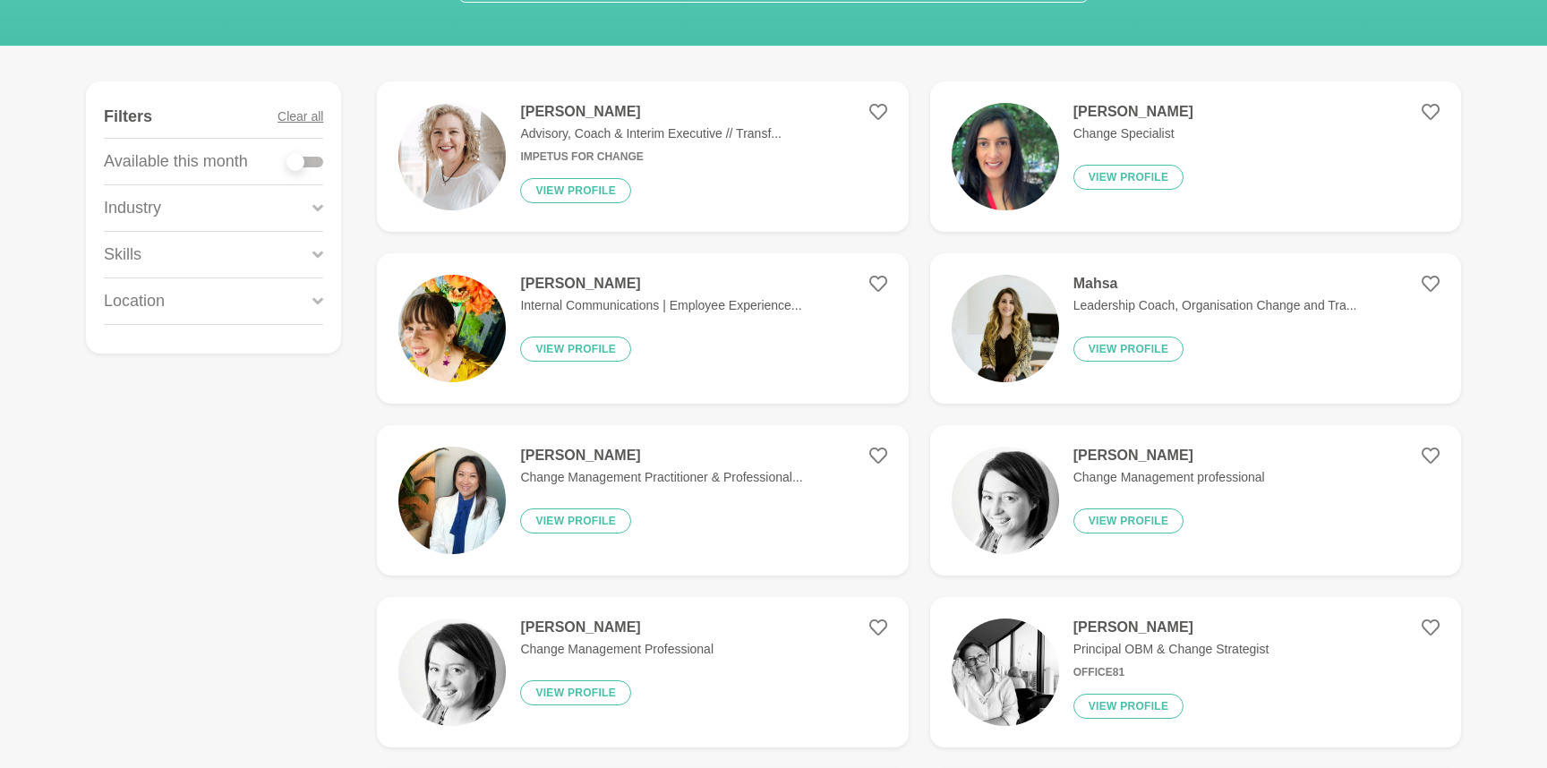
scroll to position [343, 0]
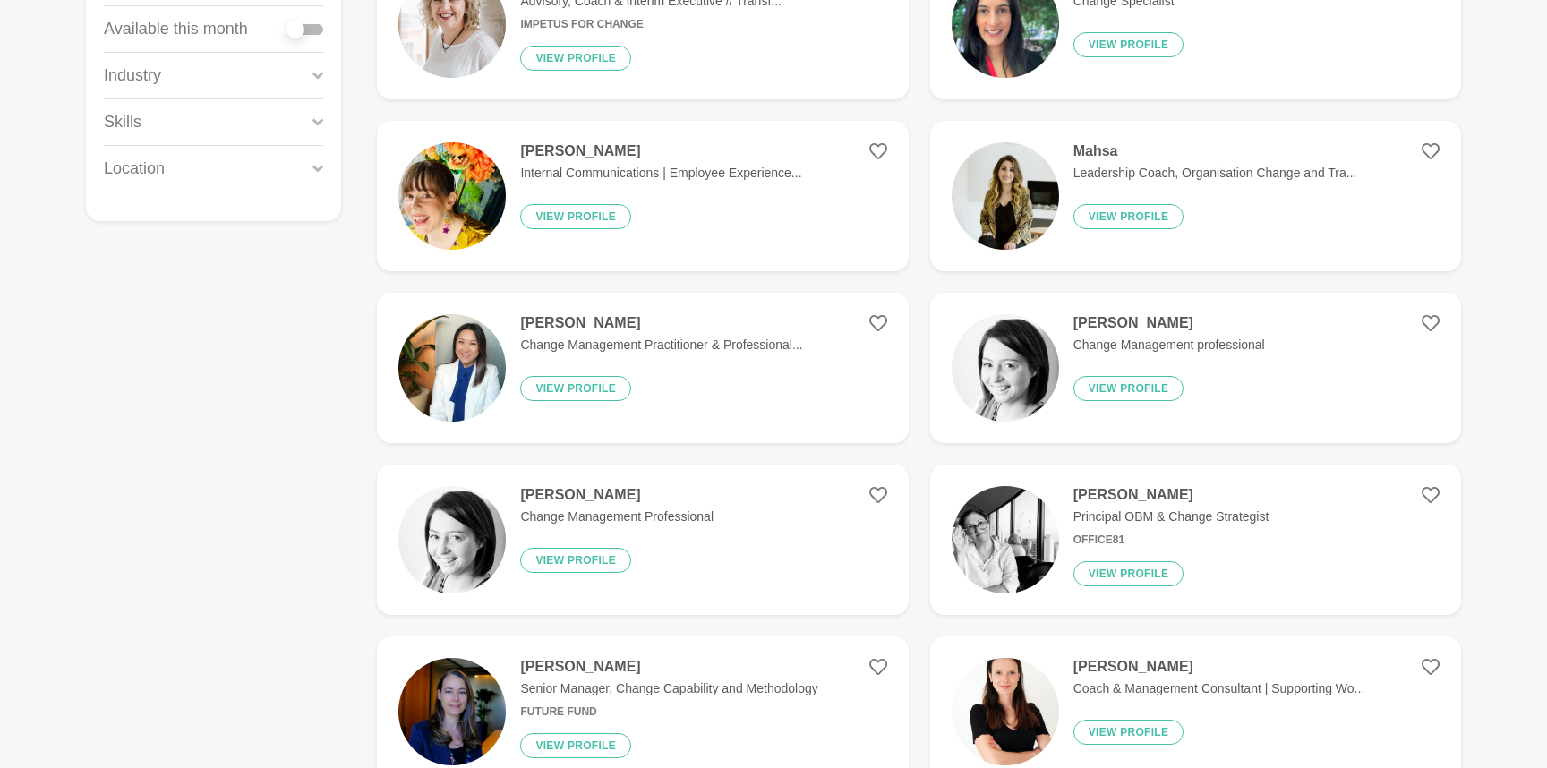
type input "change"
click at [1158, 491] on h4 "[PERSON_NAME]" at bounding box center [1171, 495] width 196 height 18
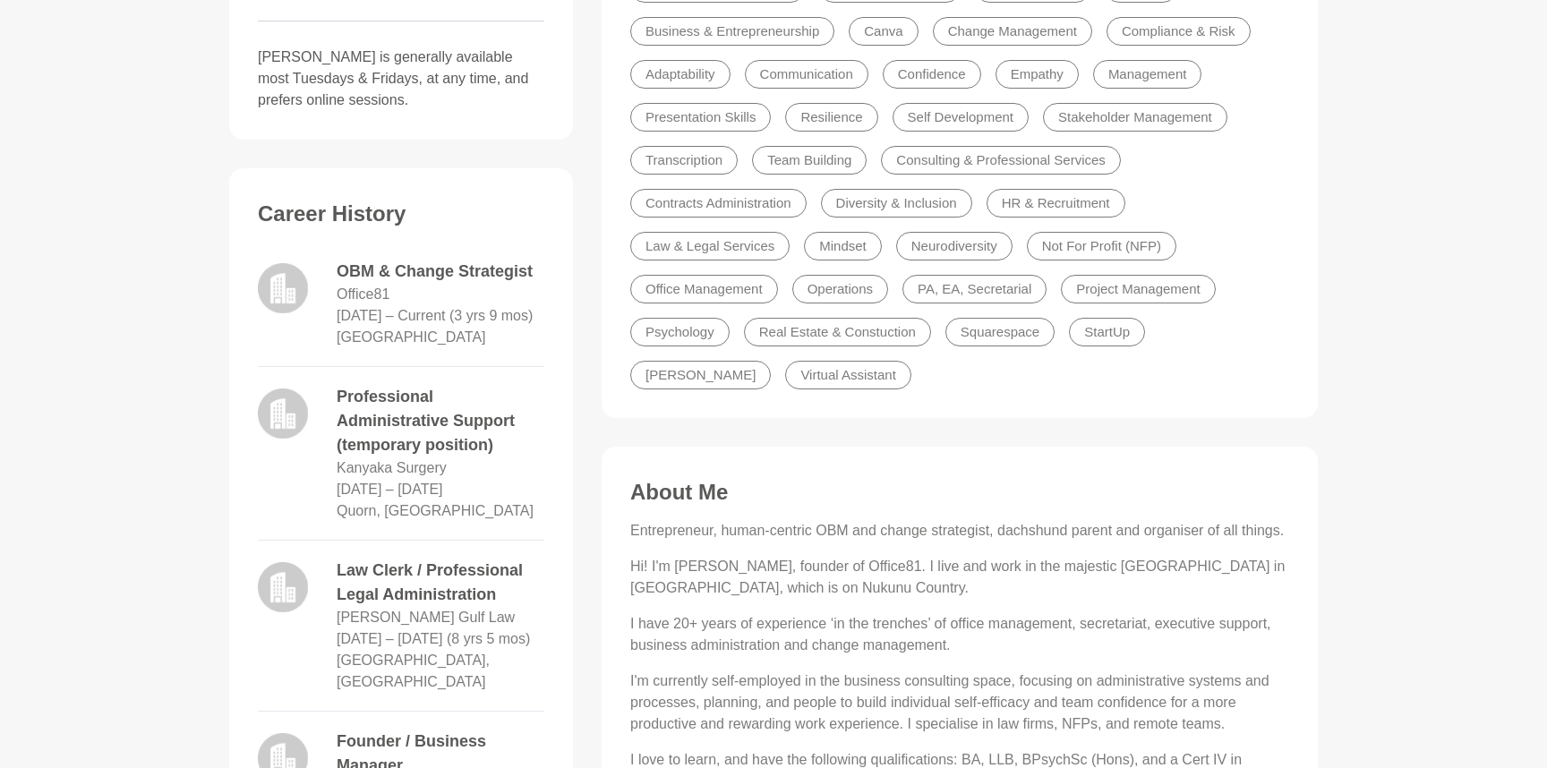
scroll to position [581, 0]
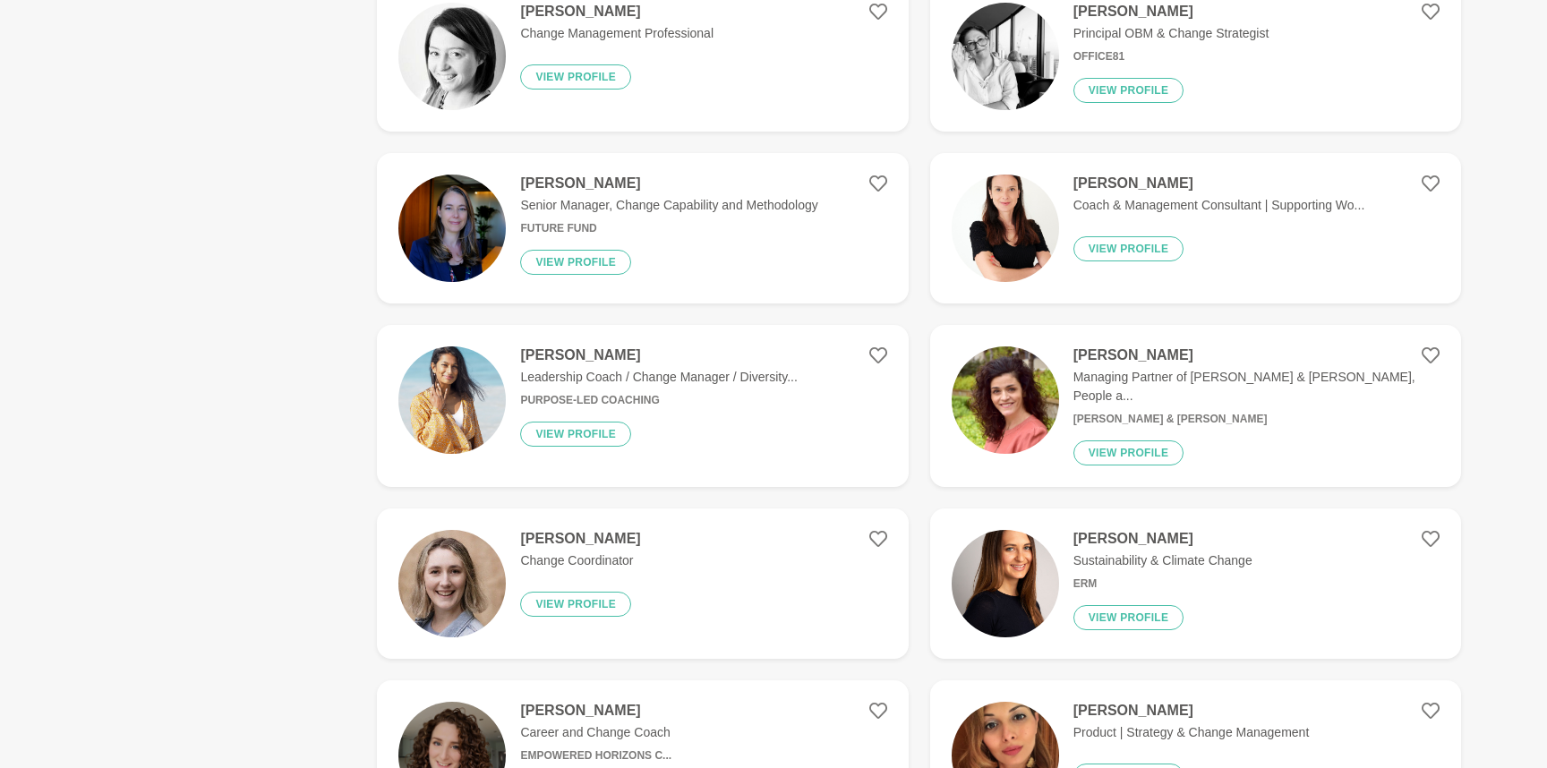
scroll to position [835, 0]
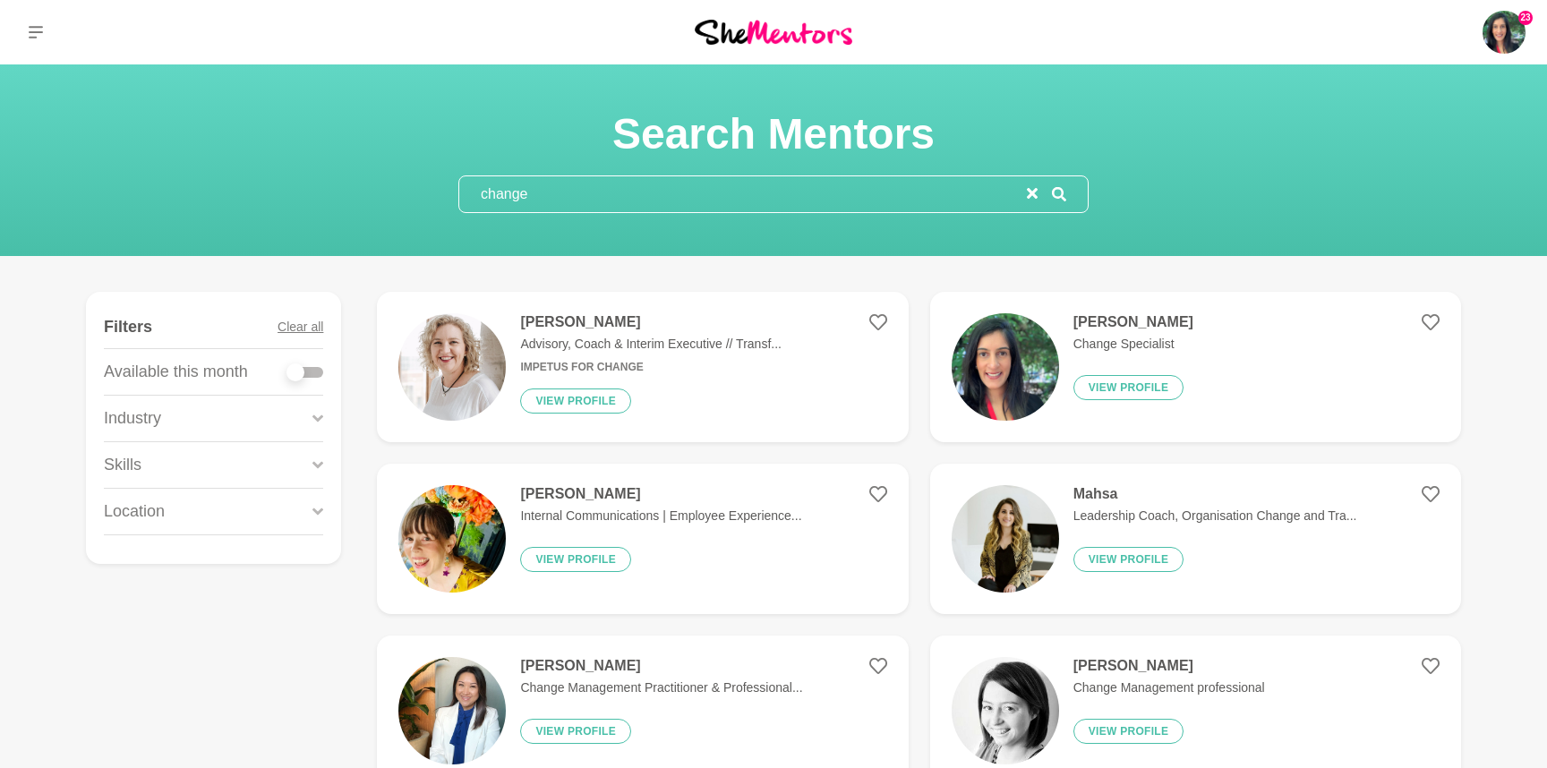
type input "confidence"
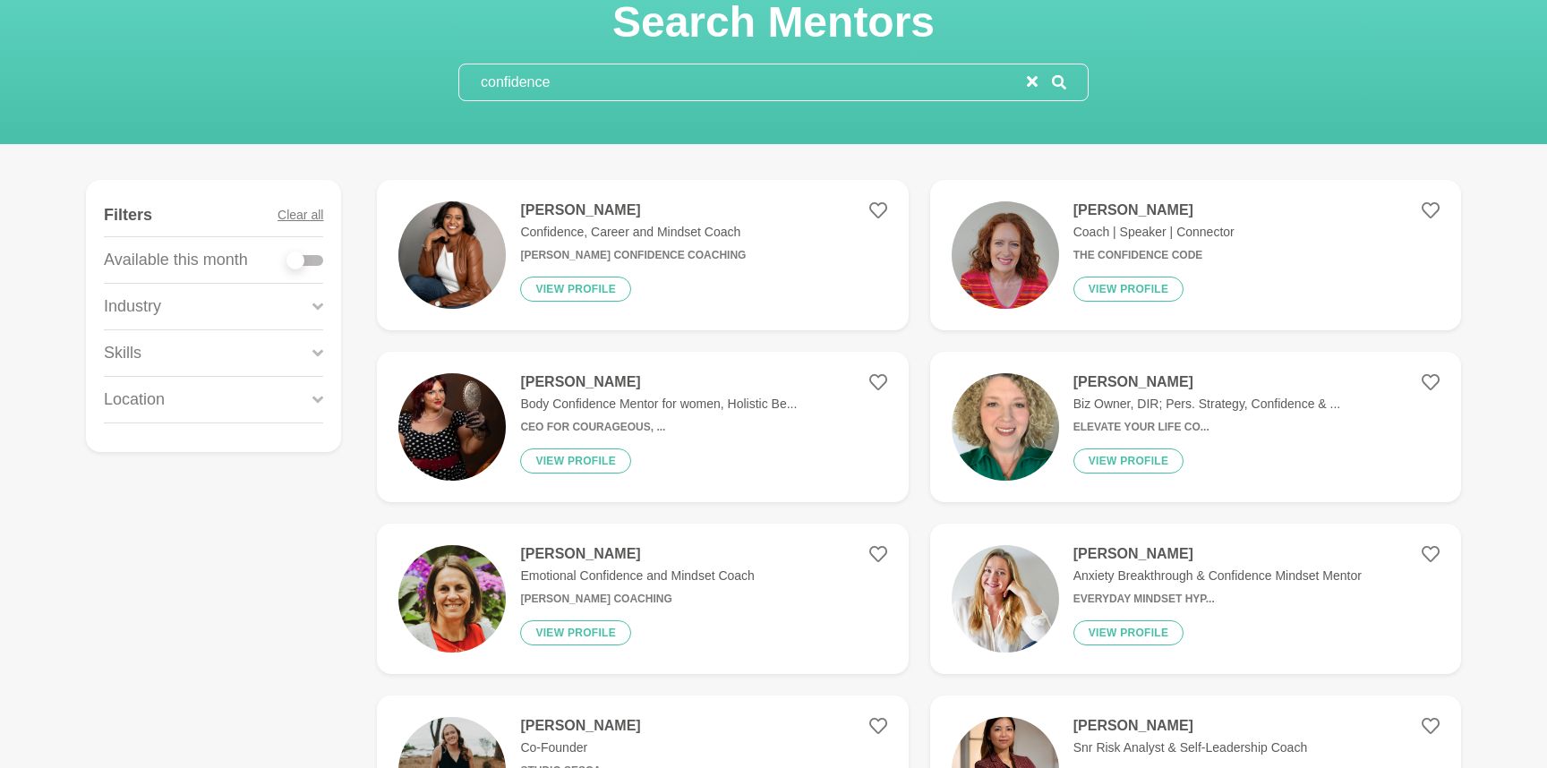
scroll to position [115, 0]
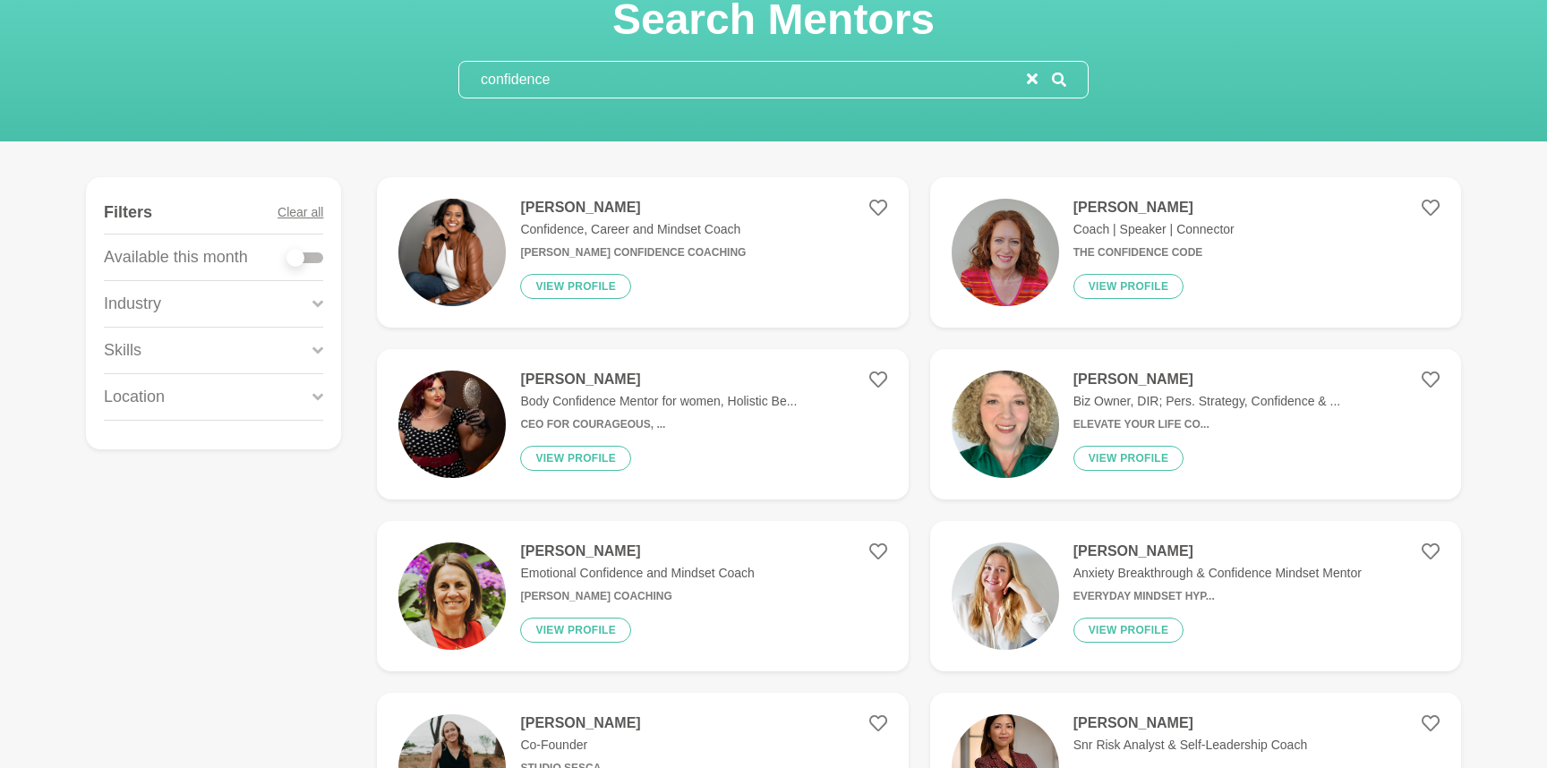
click at [1098, 585] on div "[PERSON_NAME] Anxiety Breakthrough & Confidence Mindset Mentor Everyday Mindset…" at bounding box center [1210, 596] width 303 height 107
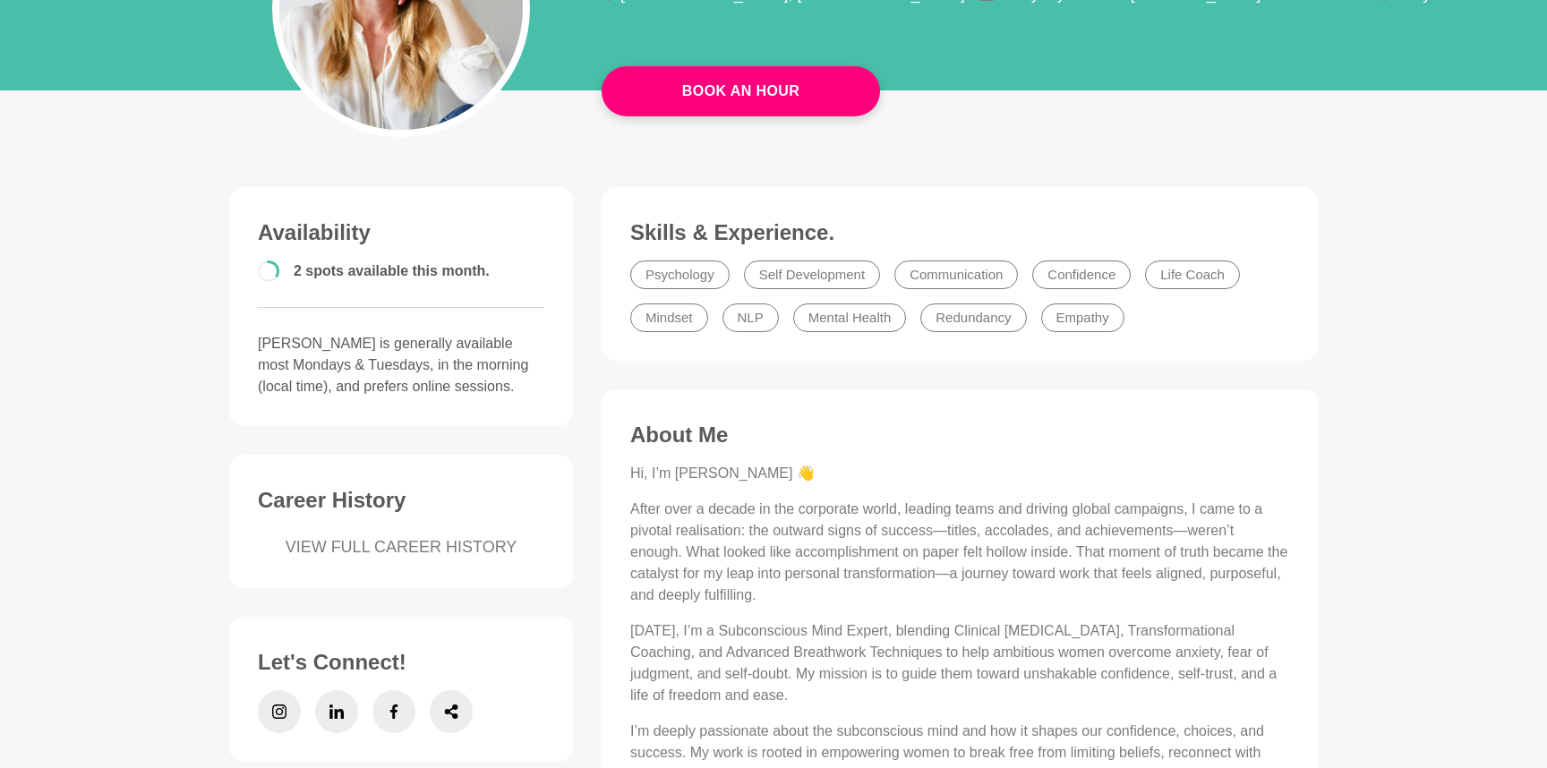
scroll to position [214, 0]
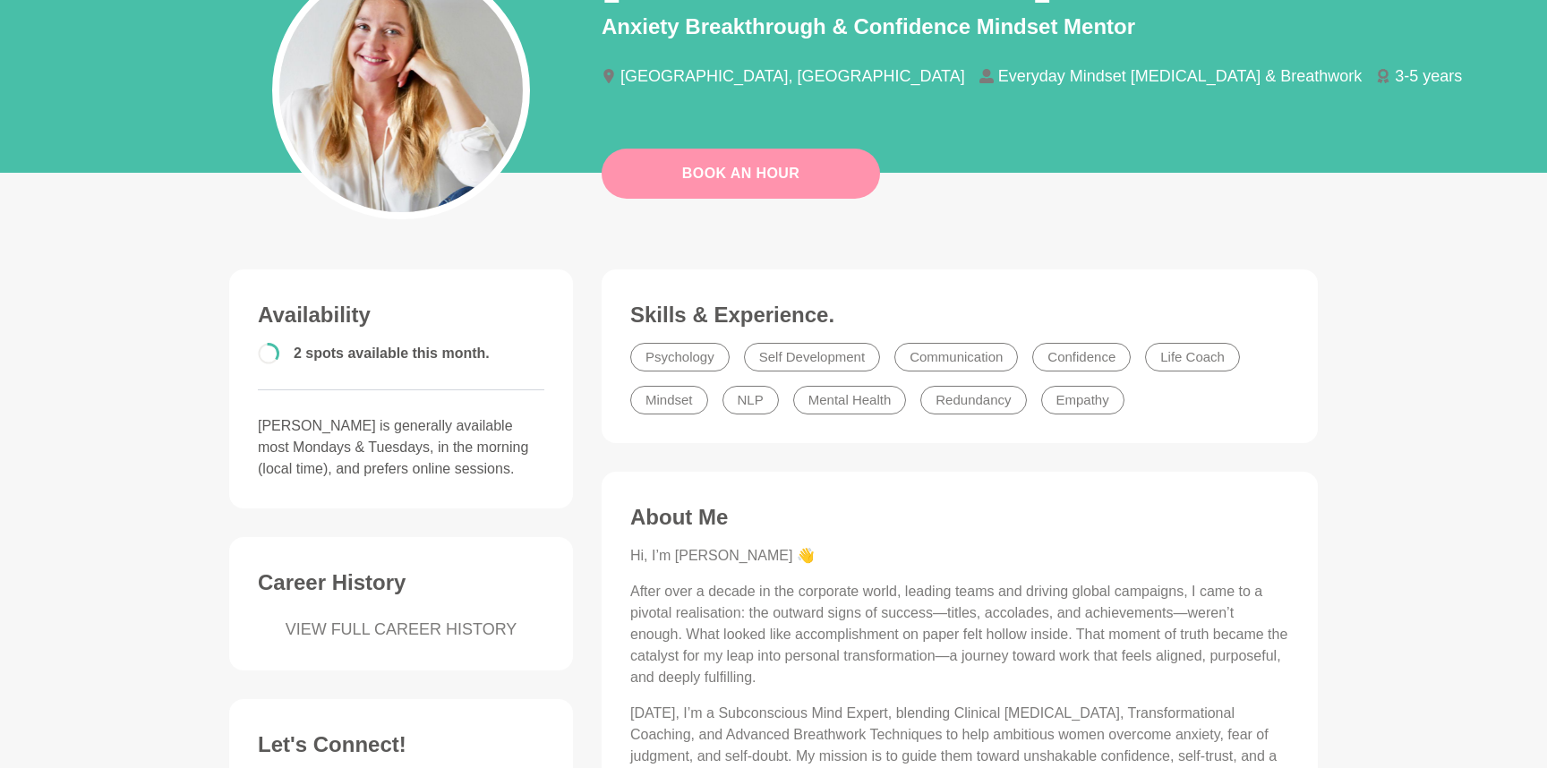
click at [723, 193] on link "Book An Hour" at bounding box center [741, 174] width 278 height 50
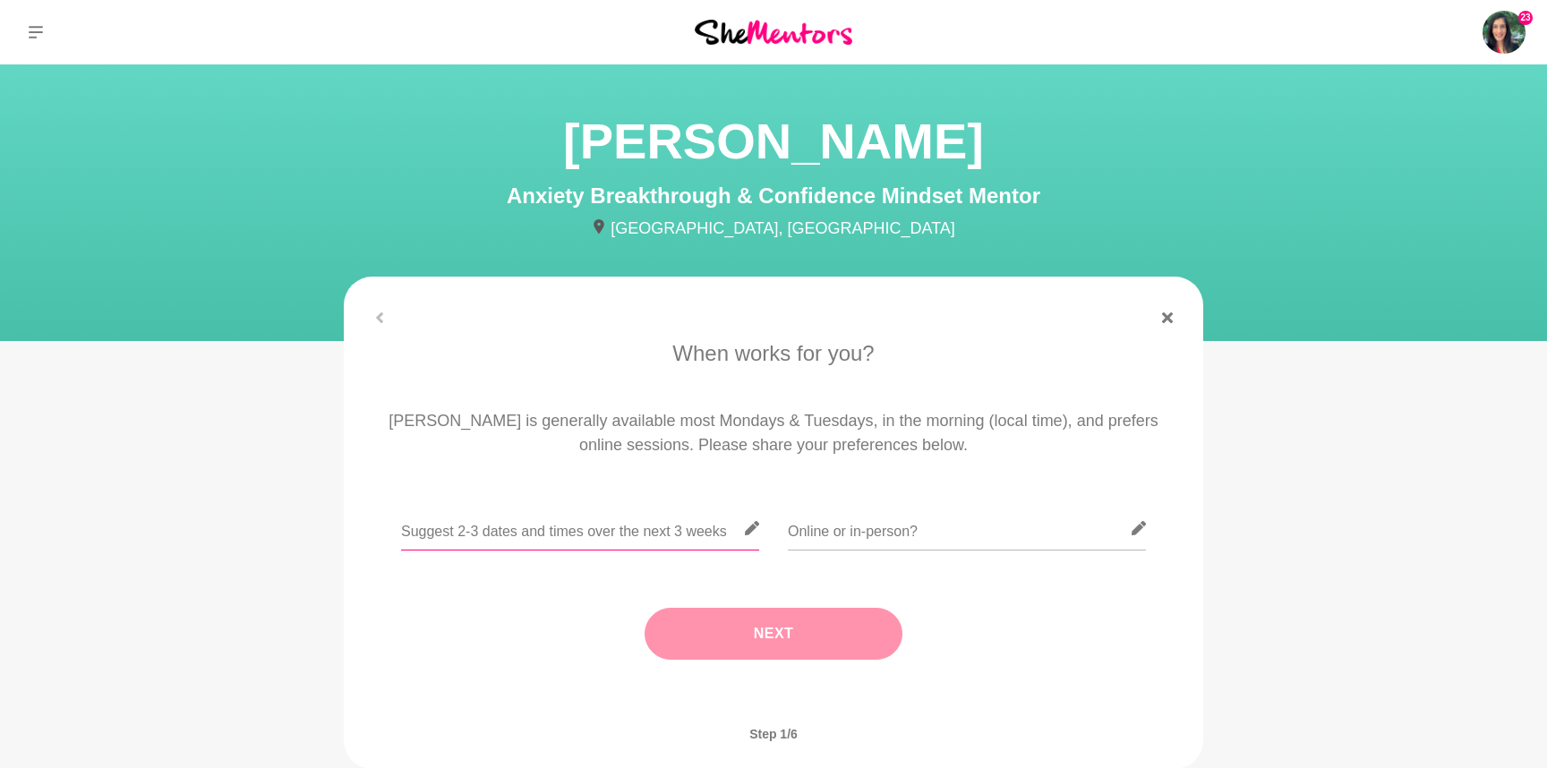
click at [567, 532] on input "text" at bounding box center [580, 529] width 358 height 44
type input "M"
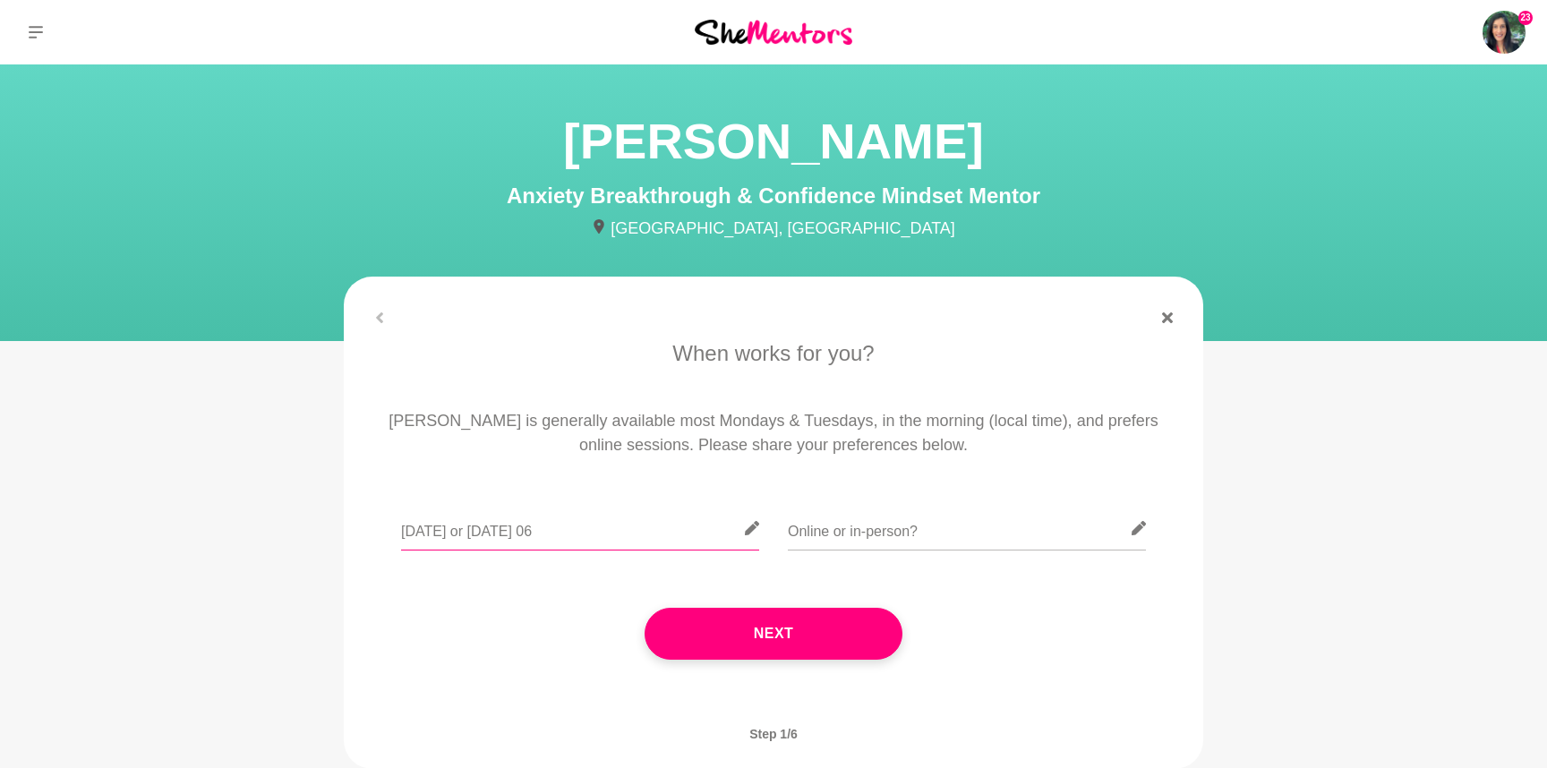
click at [530, 534] on input "[DATE] or [DATE] 06" at bounding box center [580, 529] width 358 height 44
click at [666, 541] on input "[DATE] or [DATE] 06" at bounding box center [580, 529] width 358 height 44
type input "[DATE] or [DATE]"
click at [849, 529] on input "text" at bounding box center [967, 529] width 358 height 44
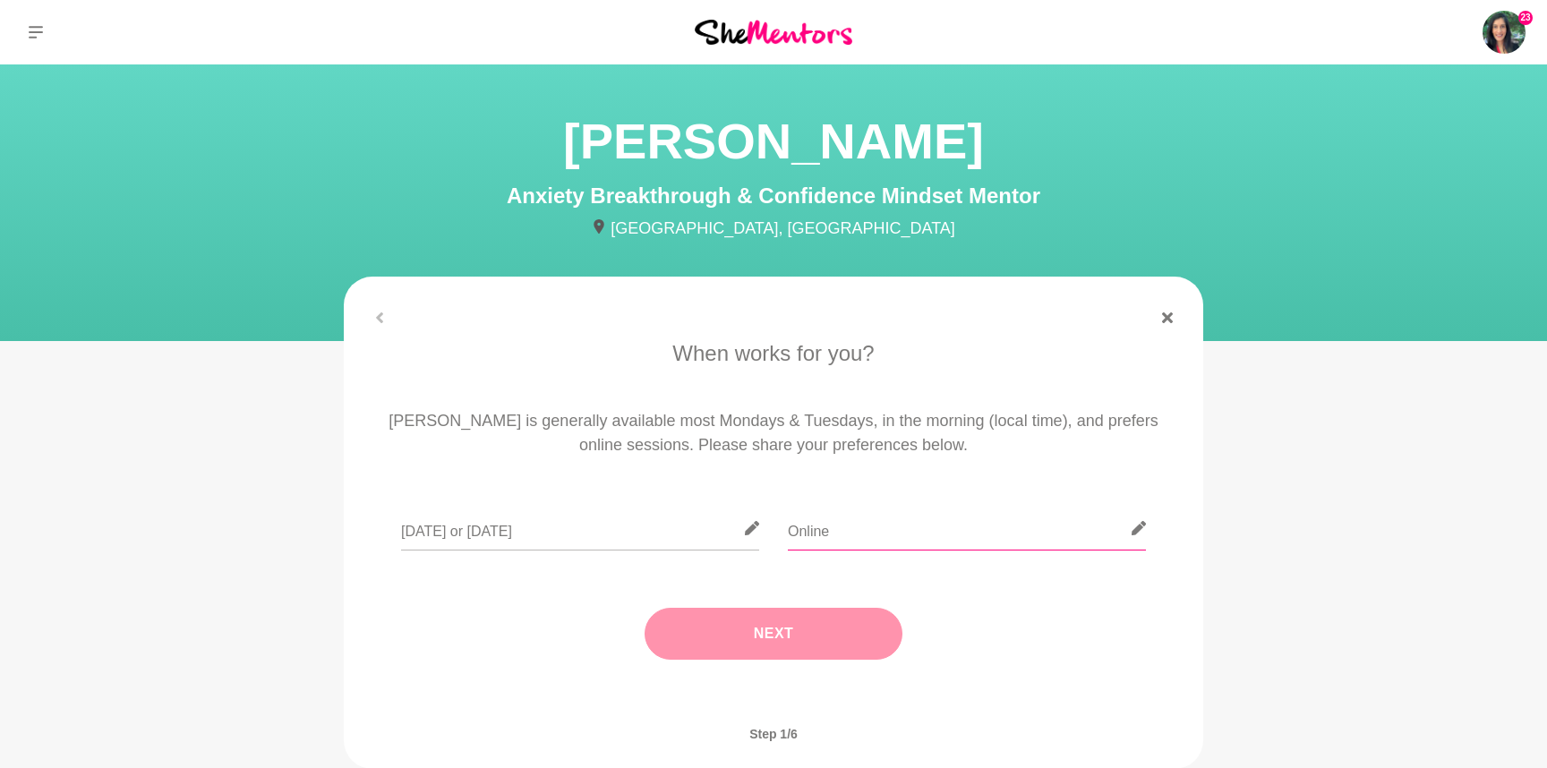
type input "Online"
click at [860, 624] on button "Next" at bounding box center [774, 634] width 258 height 52
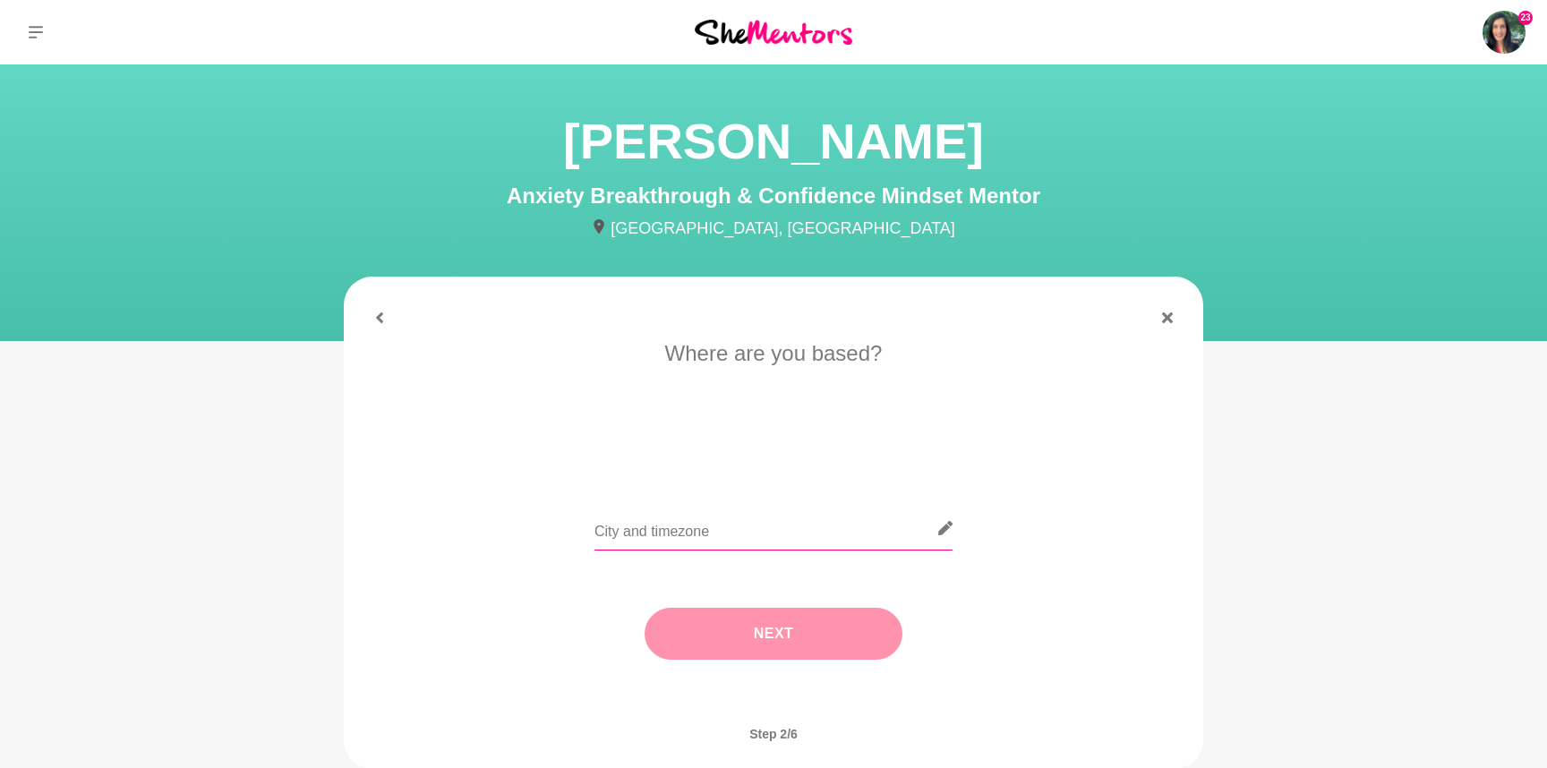
click at [747, 532] on input "text" at bounding box center [773, 529] width 358 height 44
type input "Melbourn"
click at [720, 626] on button "Next" at bounding box center [774, 634] width 258 height 52
click at [876, 449] on li "I need tips" at bounding box center [845, 453] width 92 height 29
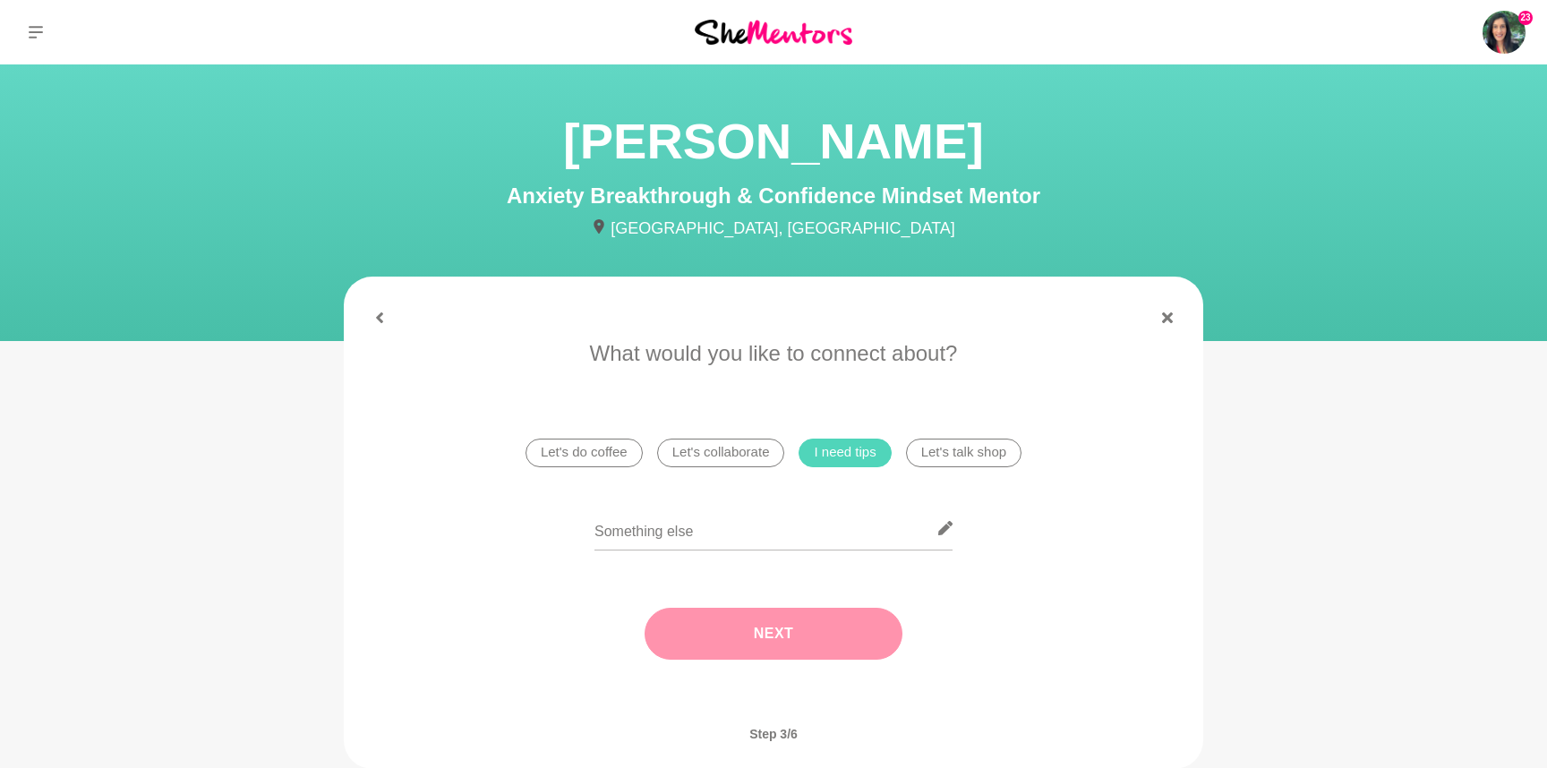
click at [736, 620] on button "Next" at bounding box center [774, 634] width 258 height 52
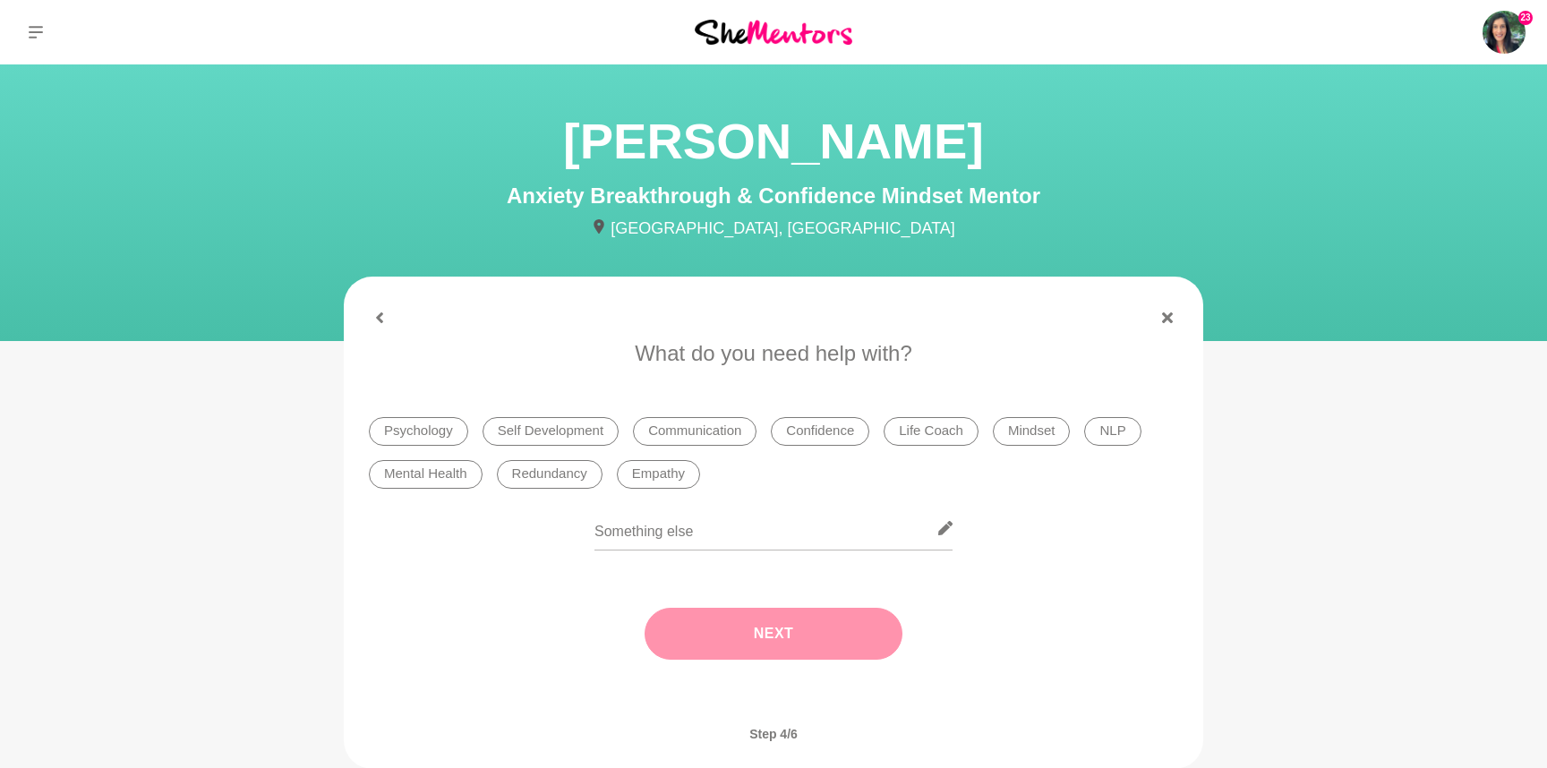
click at [833, 434] on li "Confidence" at bounding box center [820, 431] width 98 height 29
click at [719, 646] on button "Next" at bounding box center [774, 634] width 258 height 52
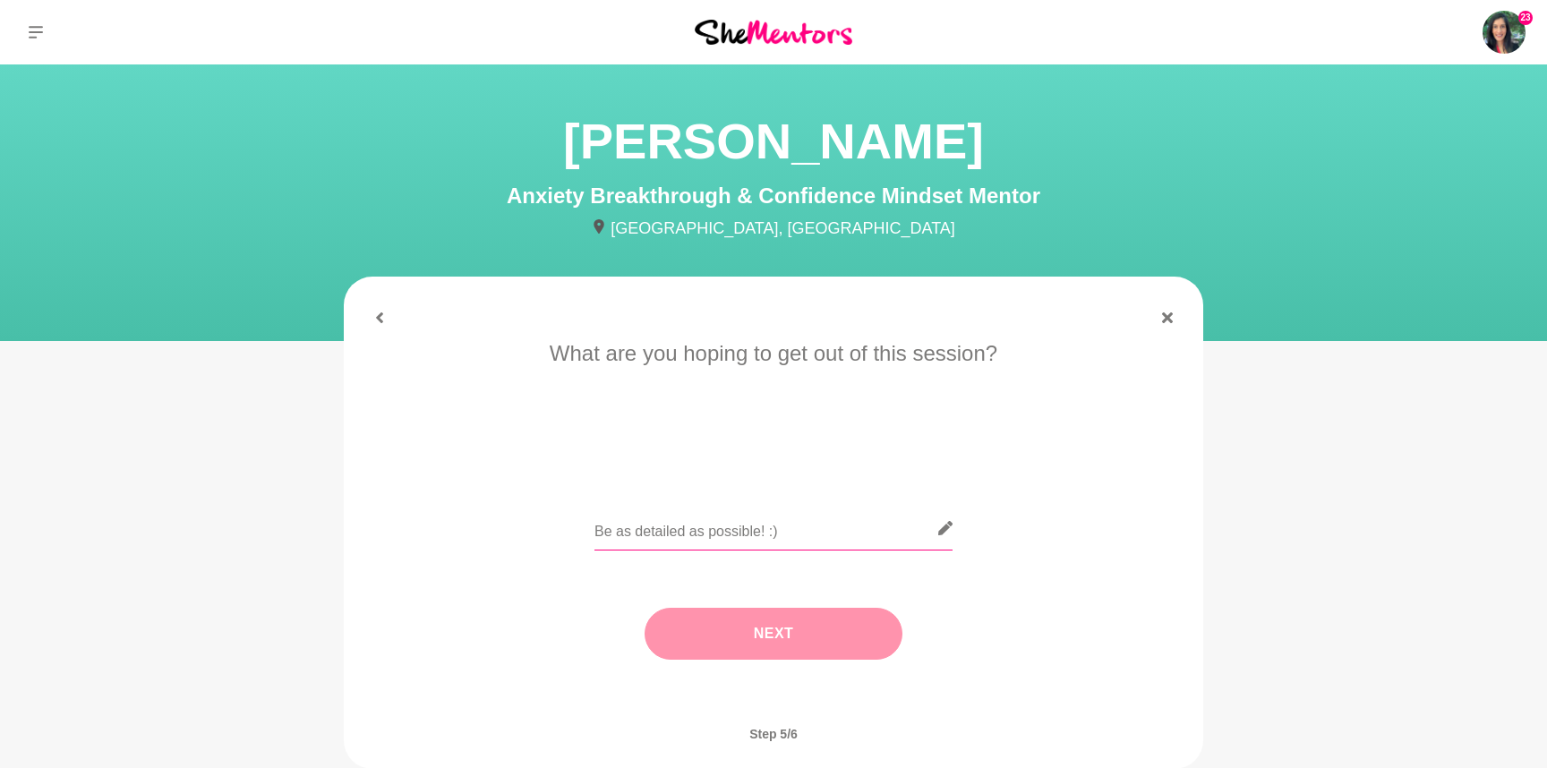
click at [720, 532] on input "text" at bounding box center [773, 529] width 358 height 44
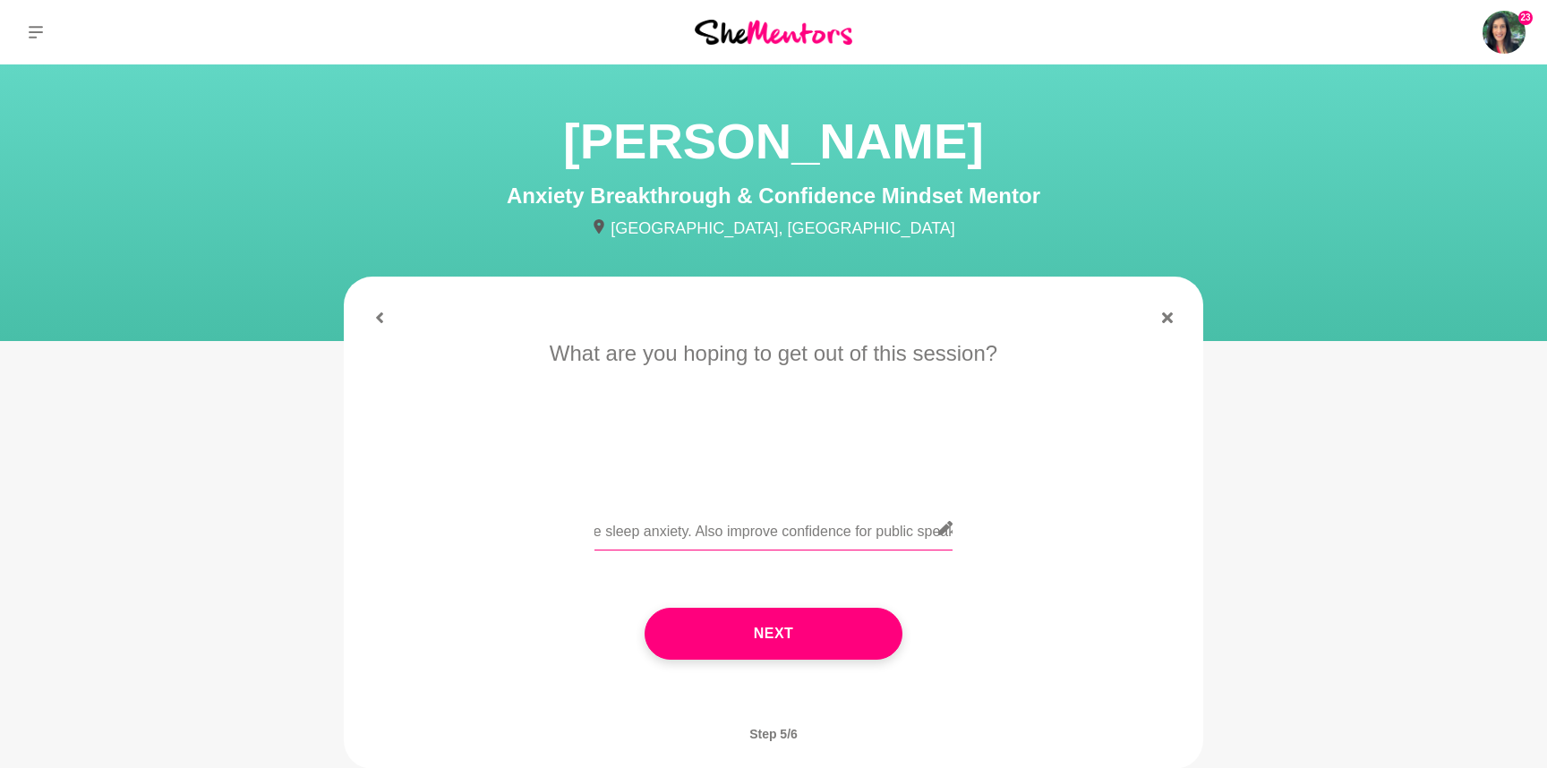
scroll to position [0, 500]
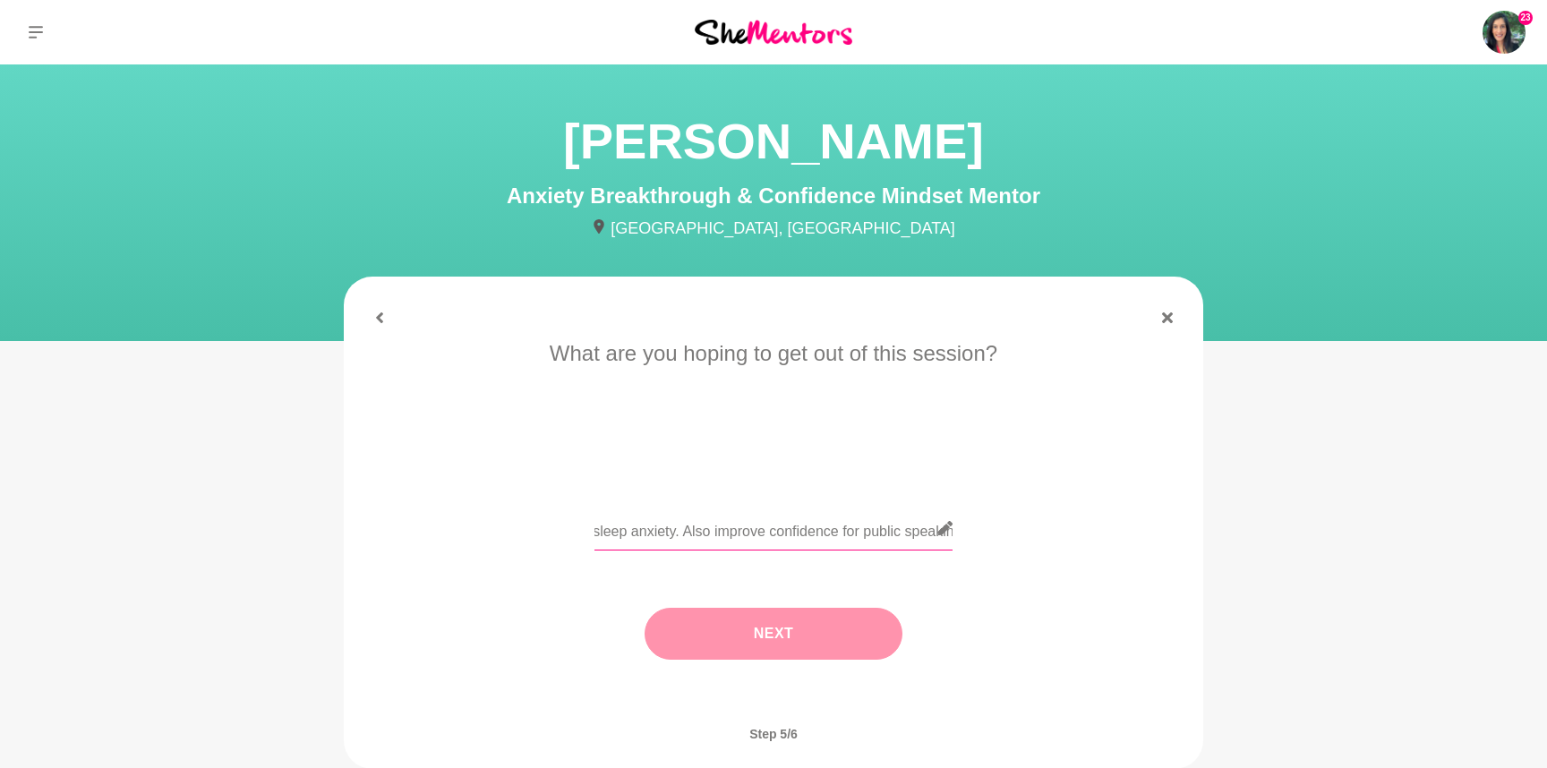
type input "Hi [PERSON_NAME], I'm keen to understand some practical tips to overcome sleep …"
click at [776, 636] on button "Next" at bounding box center [774, 634] width 258 height 52
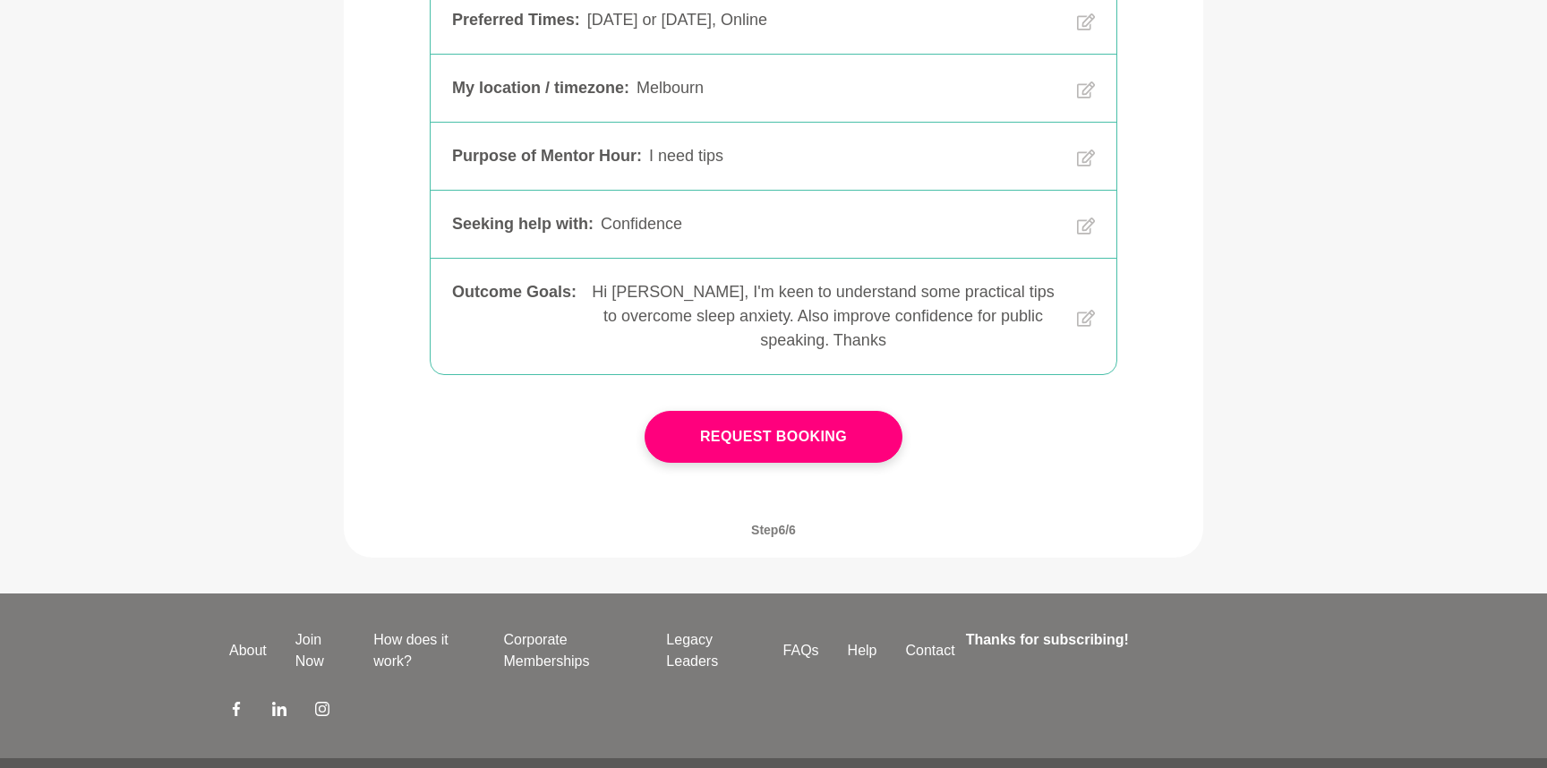
scroll to position [428, 0]
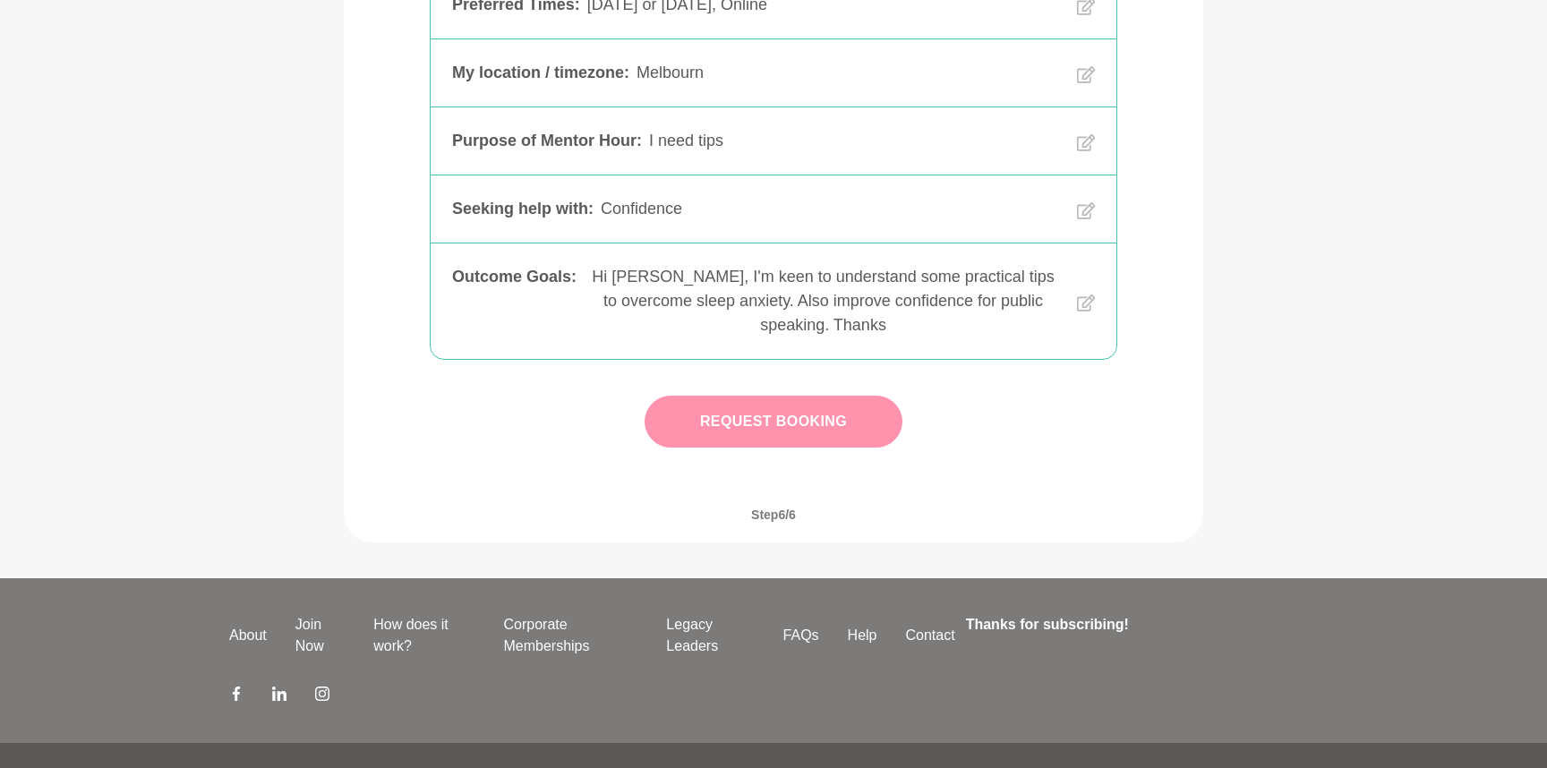
click at [842, 397] on button "Request Booking" at bounding box center [774, 422] width 258 height 52
